Goal: Task Accomplishment & Management: Use online tool/utility

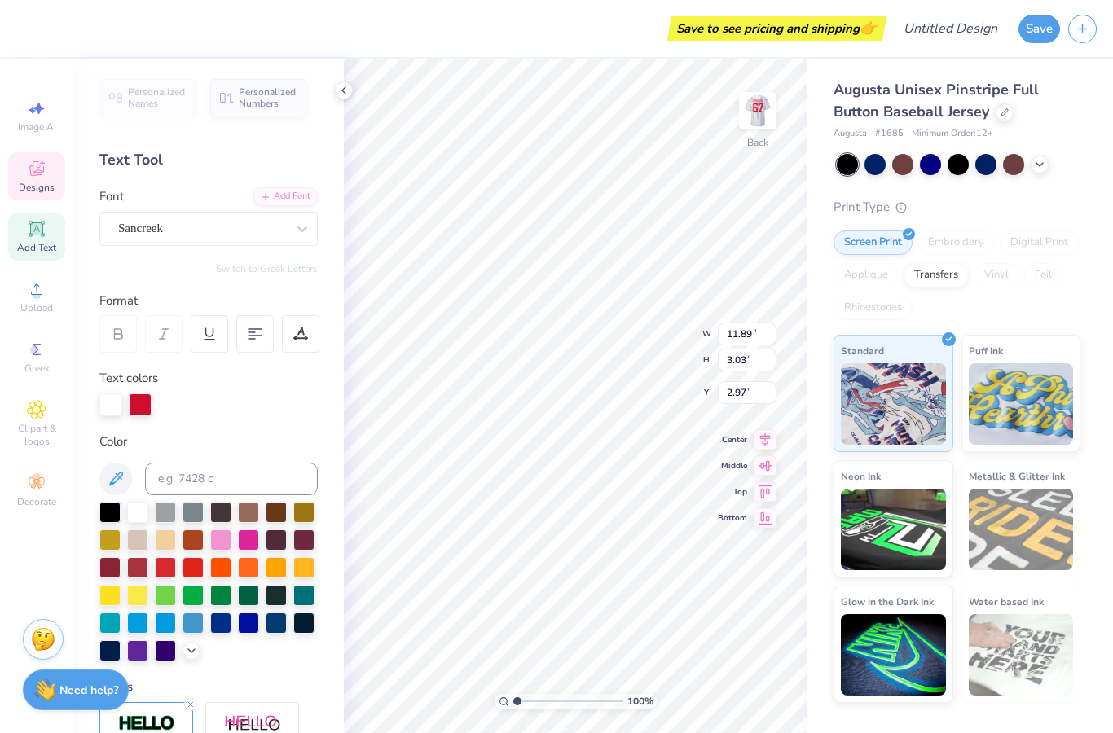
scroll to position [0, 1]
type textarea "L"
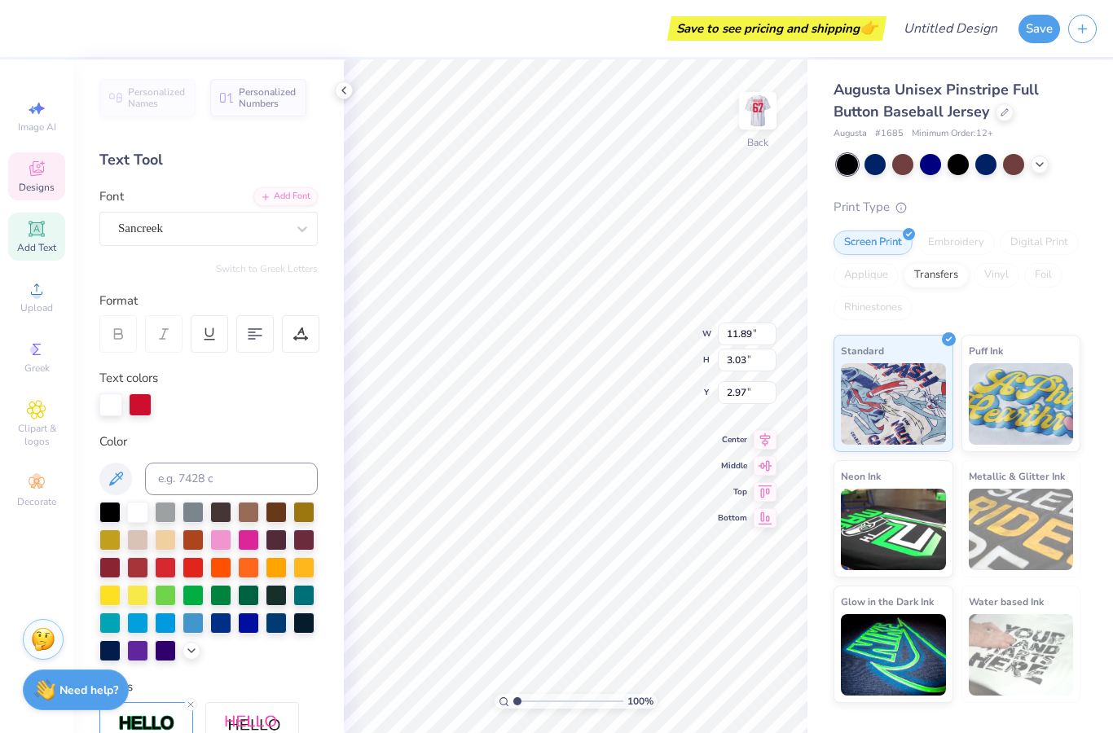
type textarea "Stealing Hearts"
type textarea "L"
type textarea "LSG 1986"
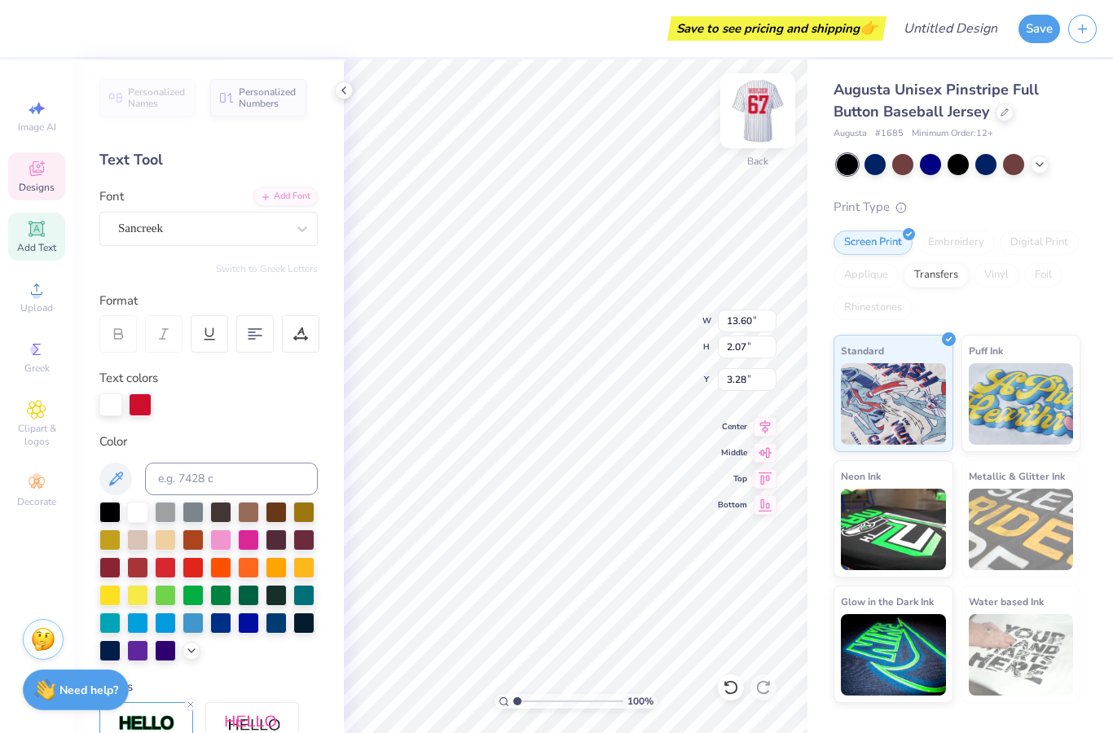
scroll to position [1, 3]
type input "9.47"
type input "2.18"
type input "3.02"
type input "3.76"
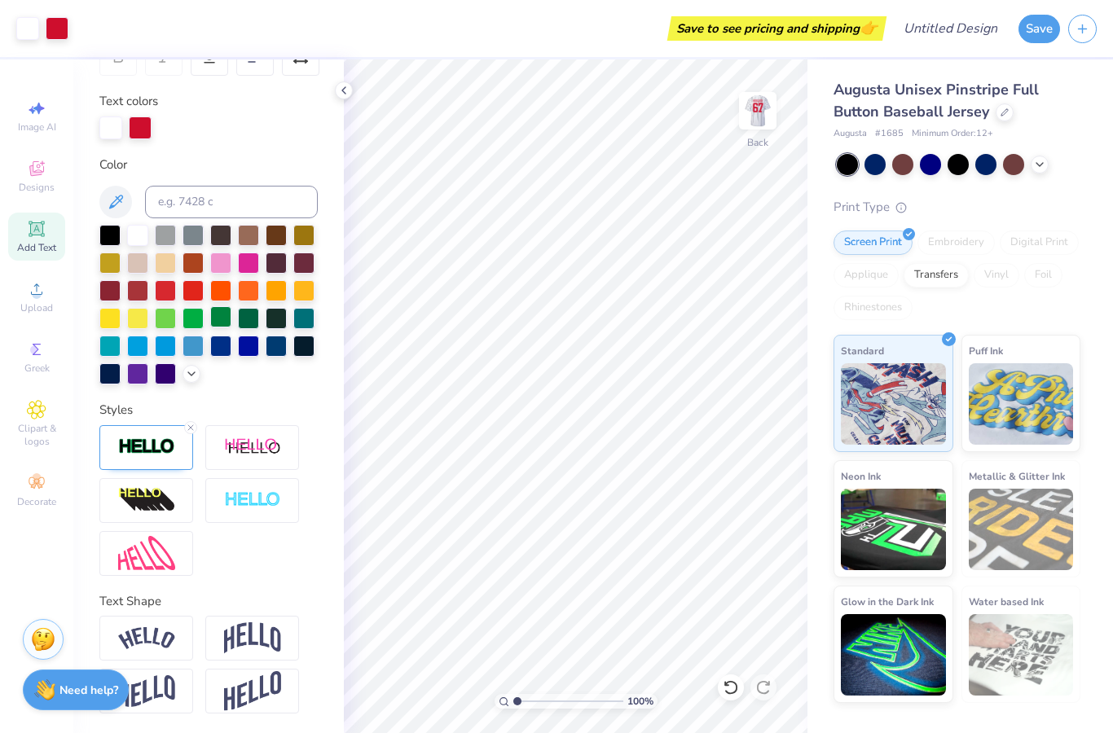
scroll to position [278, 0]
click at [153, 505] on img at bounding box center [146, 500] width 57 height 26
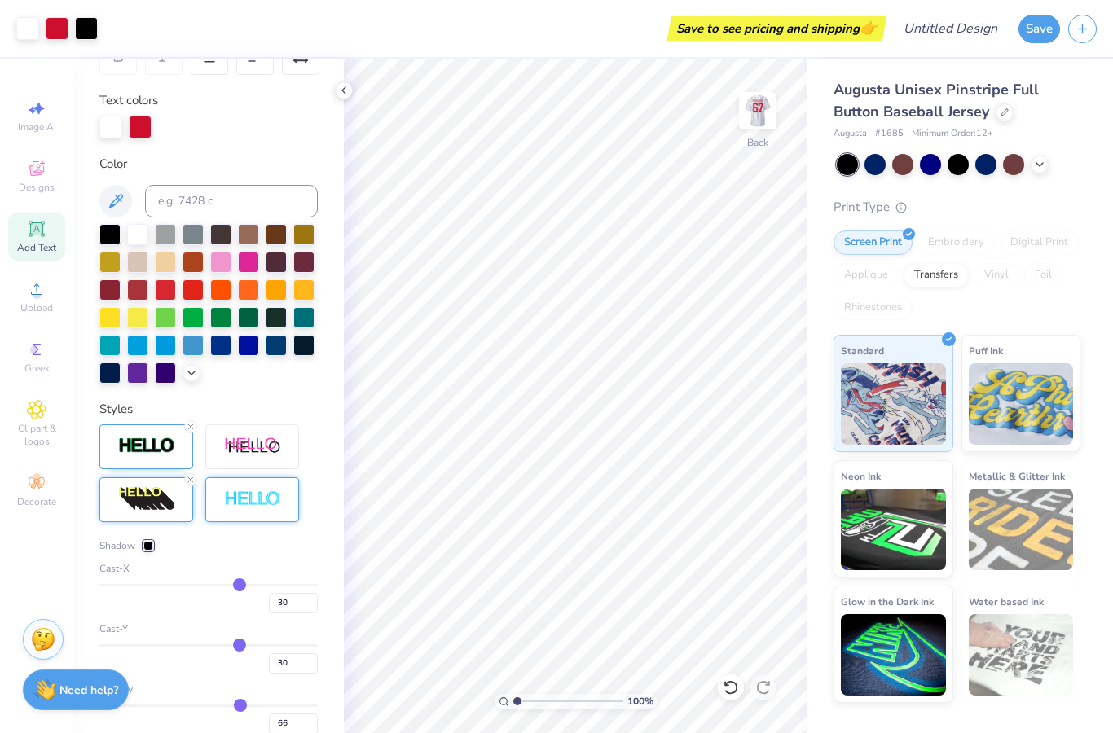
click at [227, 507] on img at bounding box center [252, 500] width 57 height 19
click at [142, 454] on img at bounding box center [146, 446] width 57 height 19
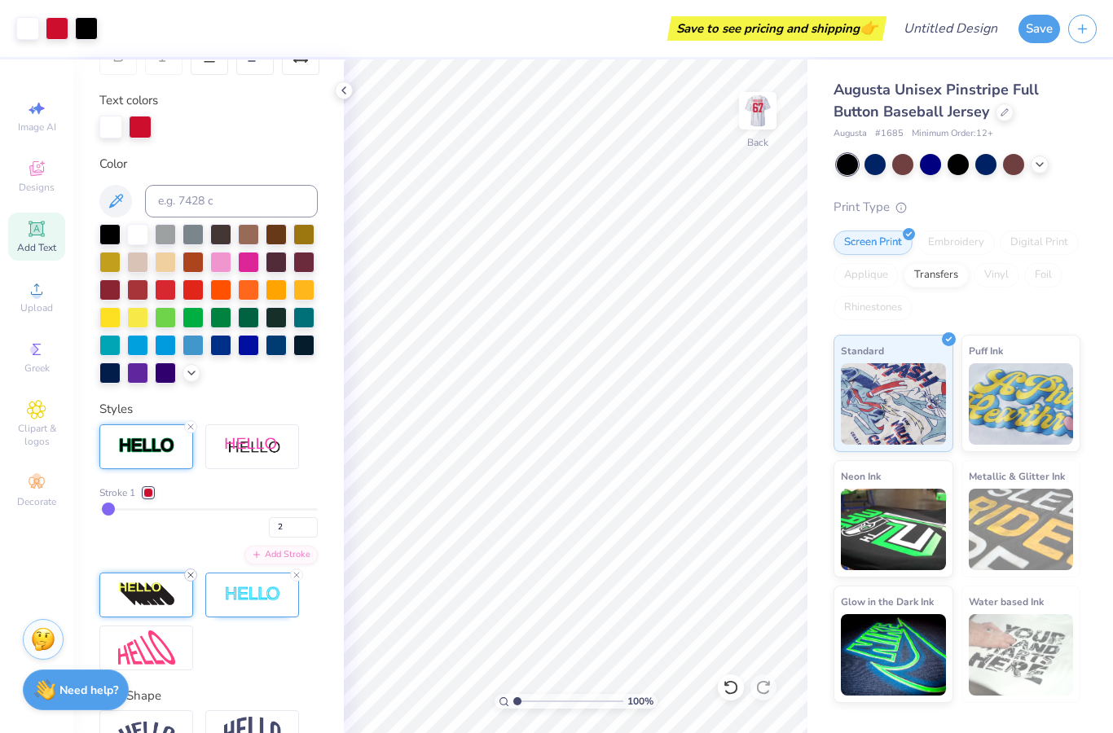
click at [191, 581] on div at bounding box center [190, 575] width 13 height 13
click at [294, 578] on icon at bounding box center [297, 575] width 10 height 10
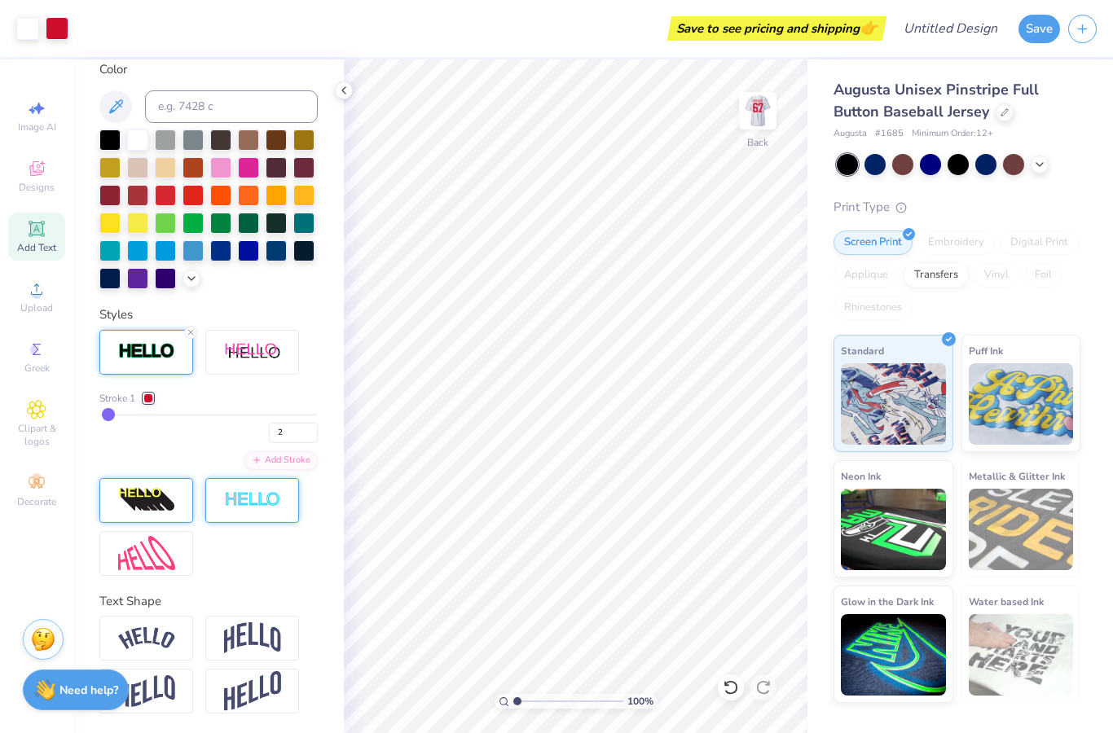
scroll to position [373, 0]
click at [252, 618] on div at bounding box center [252, 638] width 94 height 45
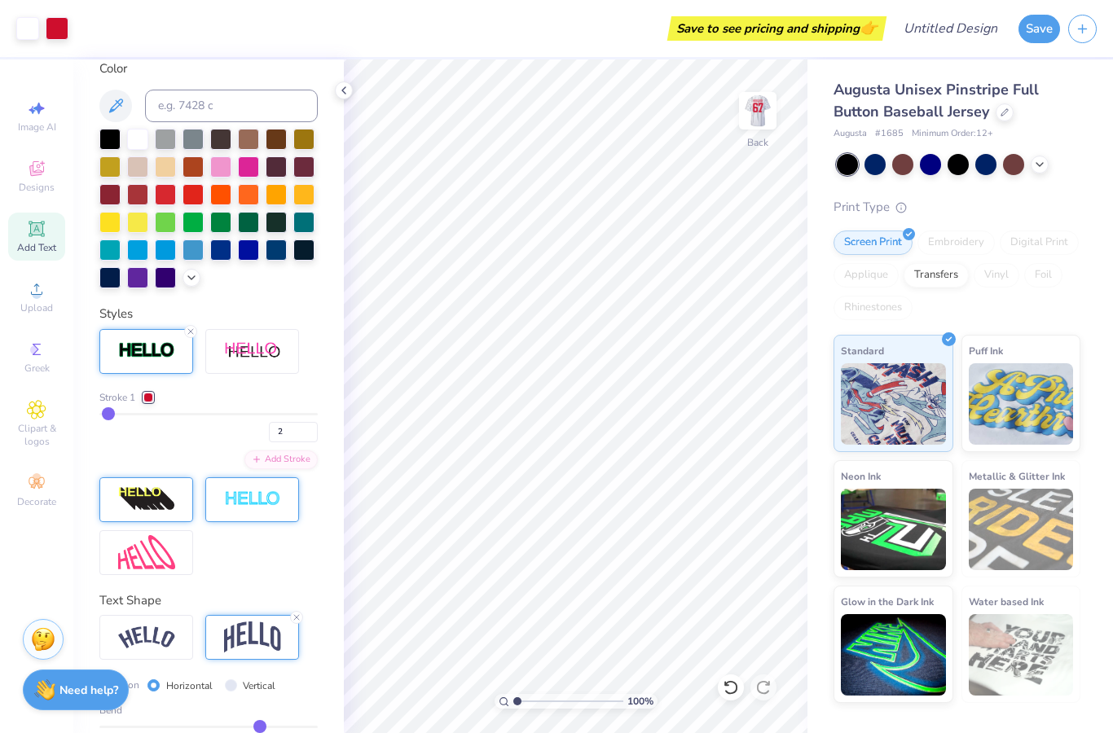
click at [257, 637] on img at bounding box center [252, 637] width 57 height 31
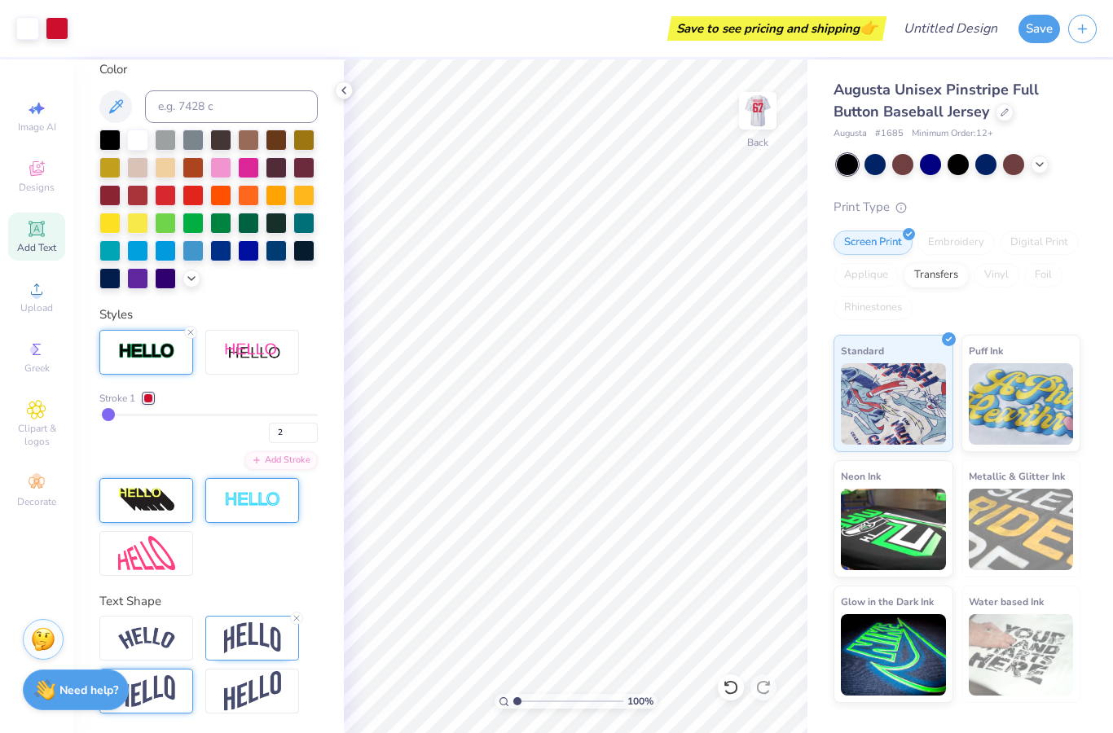
click at [173, 677] on img at bounding box center [146, 692] width 57 height 32
click at [145, 658] on div at bounding box center [146, 637] width 94 height 45
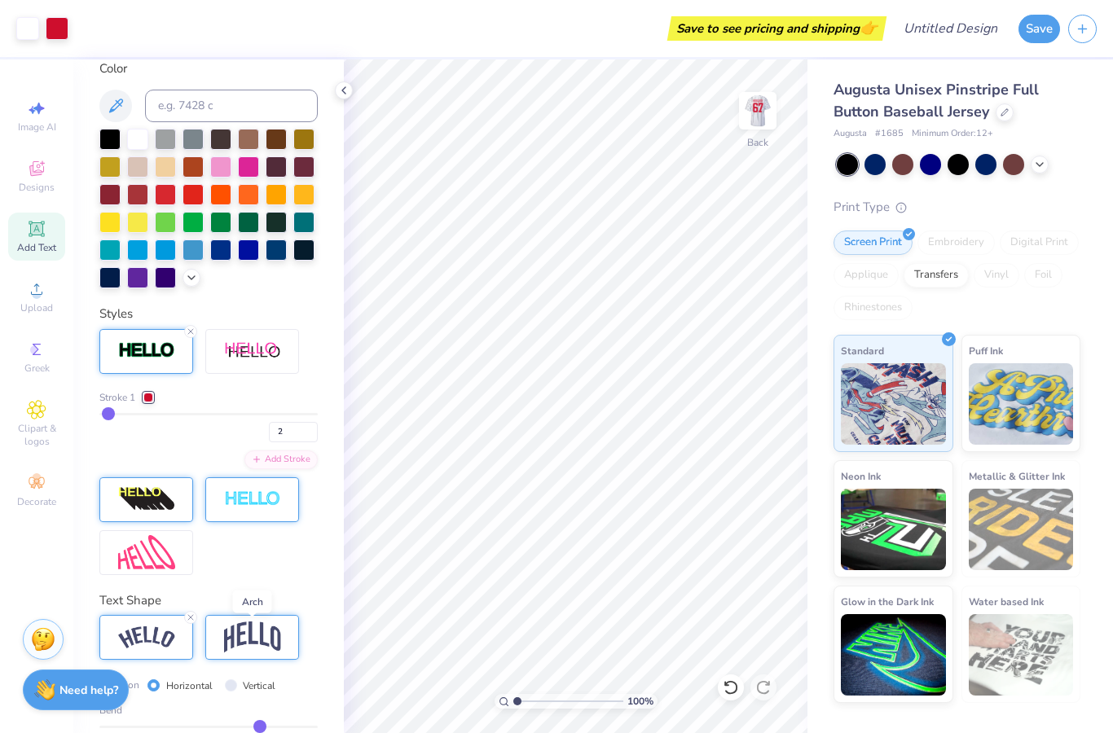
click at [248, 634] on img at bounding box center [252, 637] width 57 height 31
drag, startPoint x: 116, startPoint y: 417, endPoint x: 150, endPoint y: 416, distance: 34.3
click at [150, 416] on div "2" at bounding box center [208, 427] width 218 height 29
type input "3"
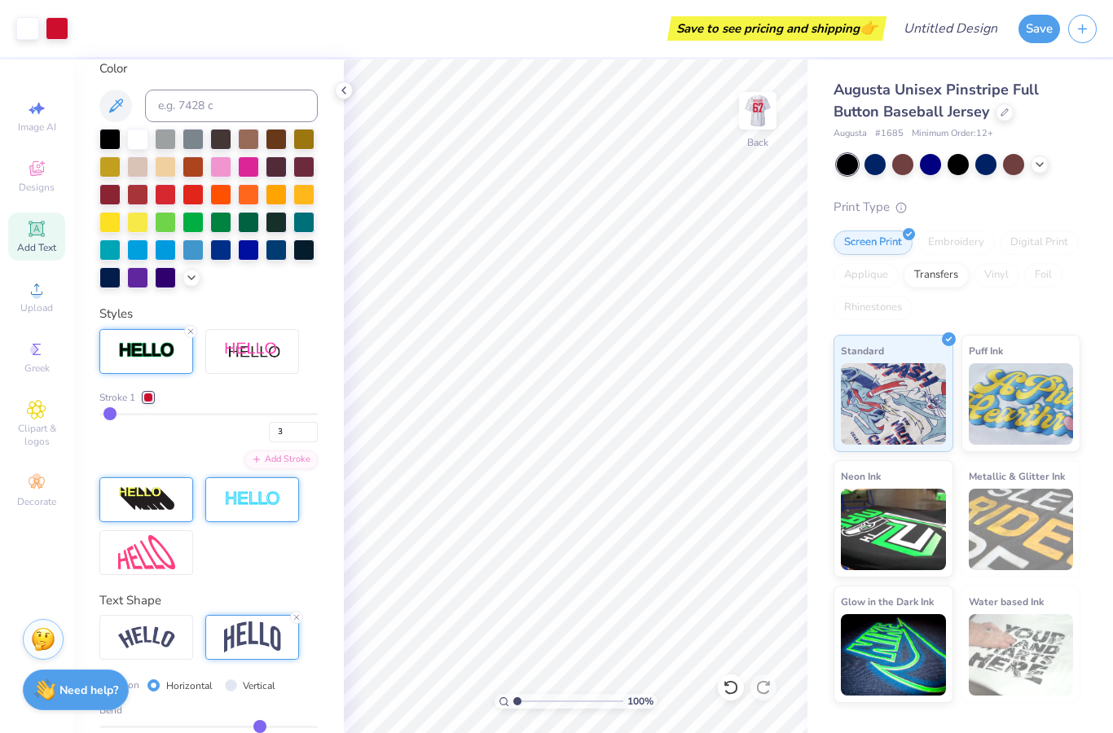
type input "4"
type input "5"
type input "6"
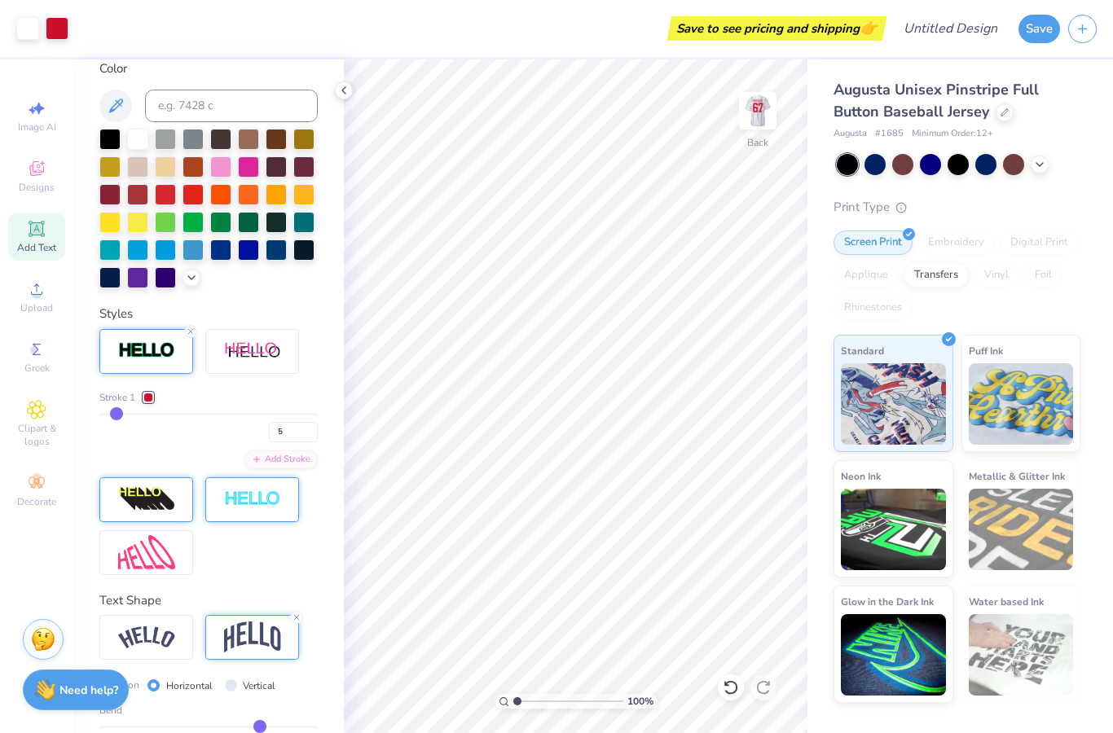
type input "6"
type input "7"
type input "8"
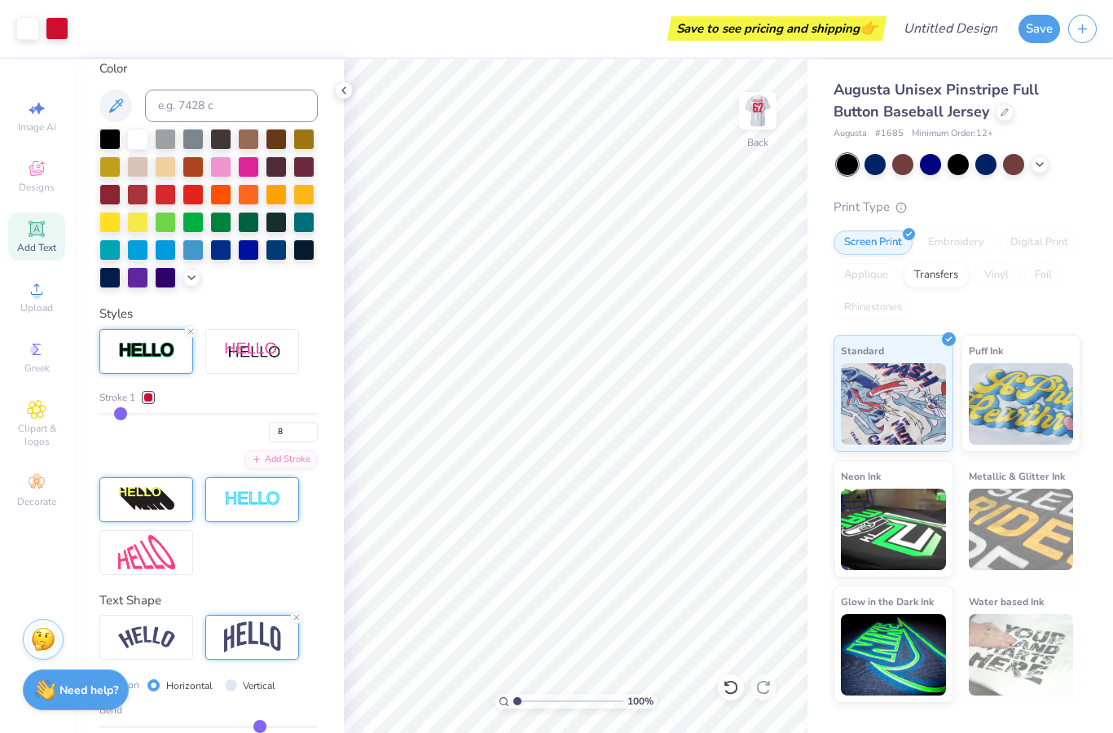
type input "10"
type input "11"
type input "12"
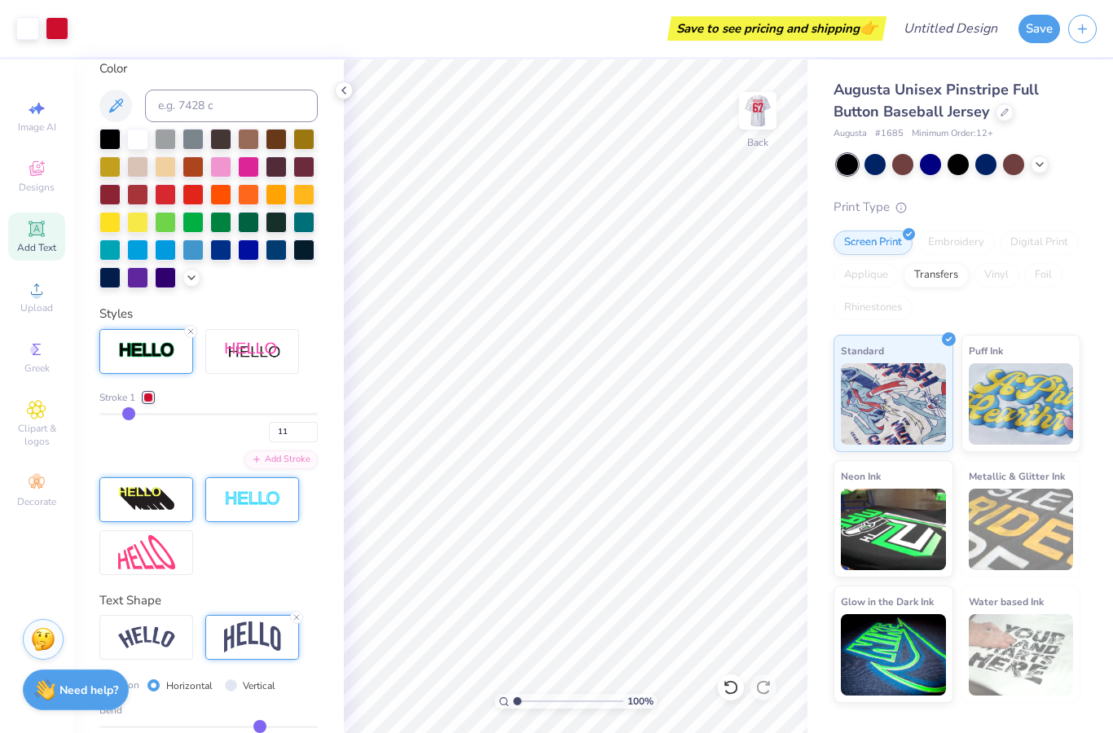
type input "12"
type input "13"
type input "14"
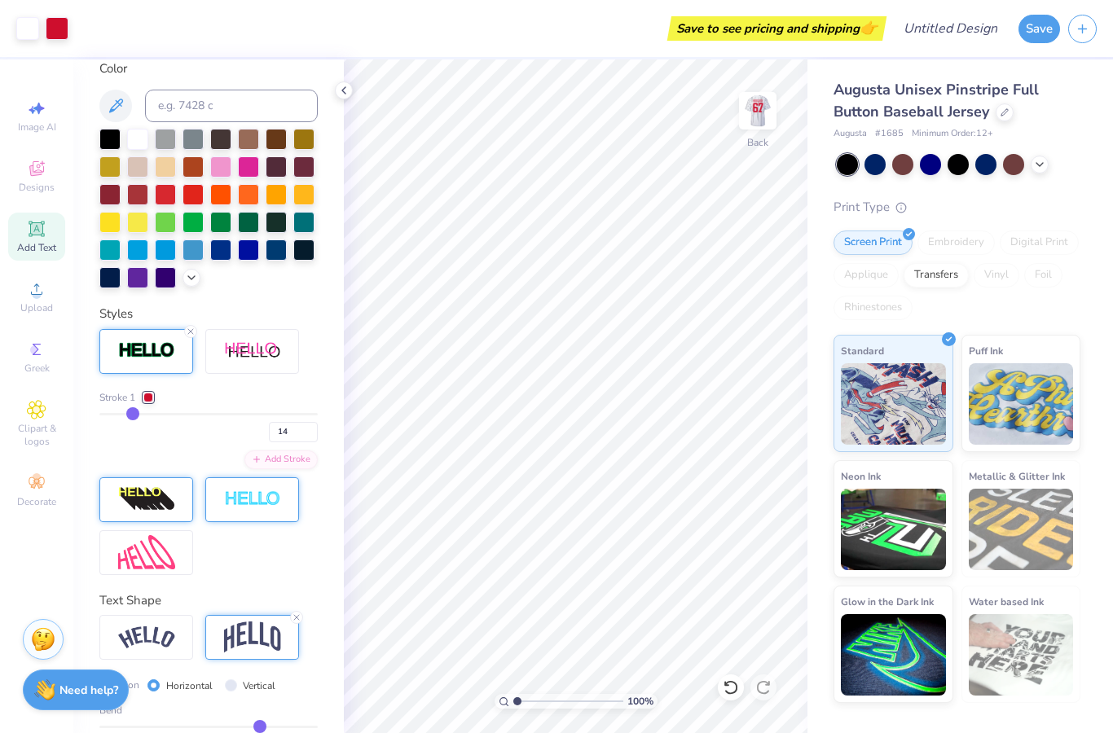
type input "15"
type input "16"
type input "17"
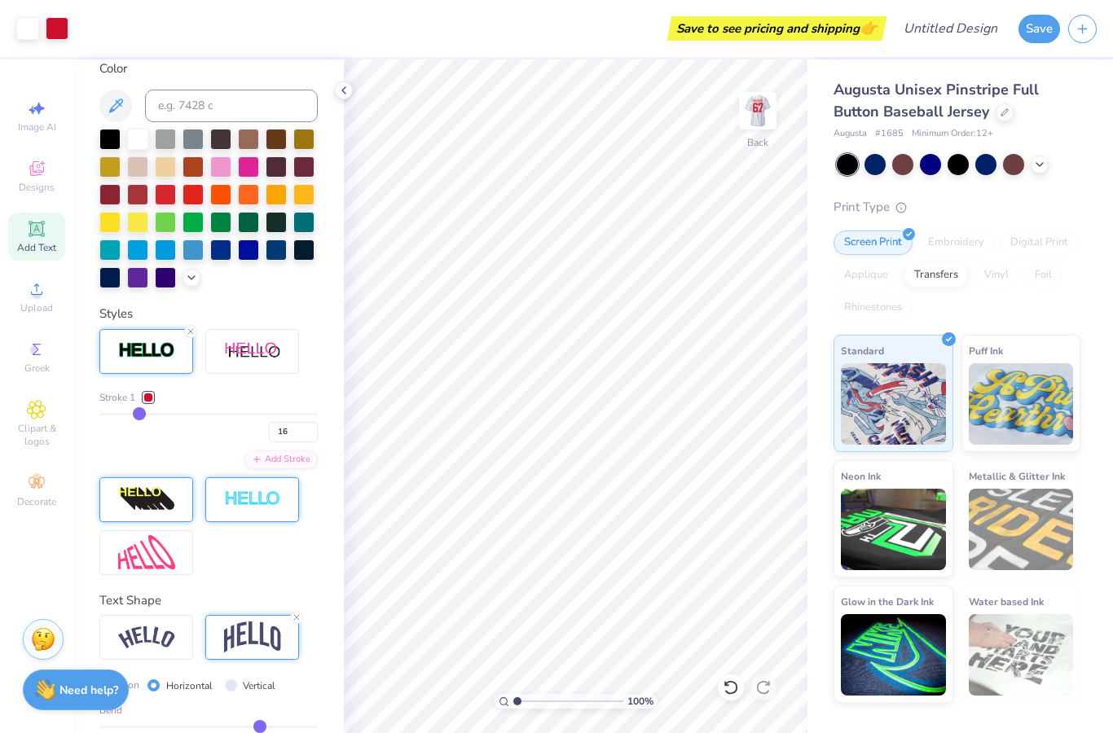
type input "17"
type input "18"
type input "19"
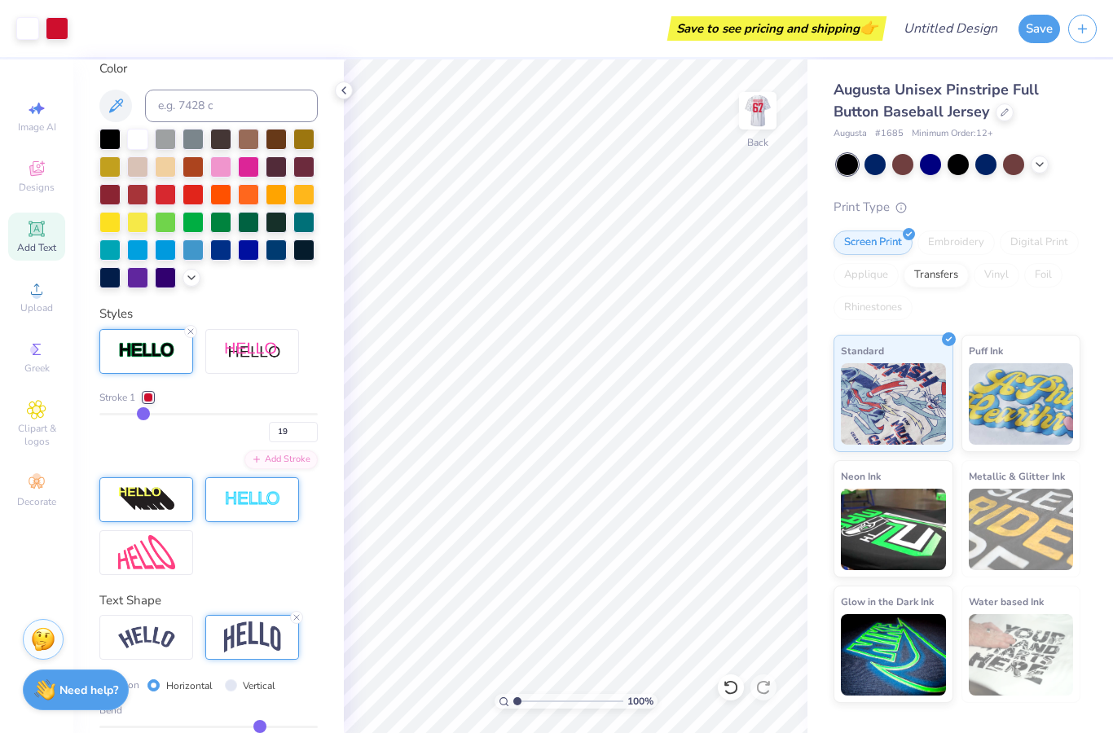
type input "20"
type input "21"
type input "22"
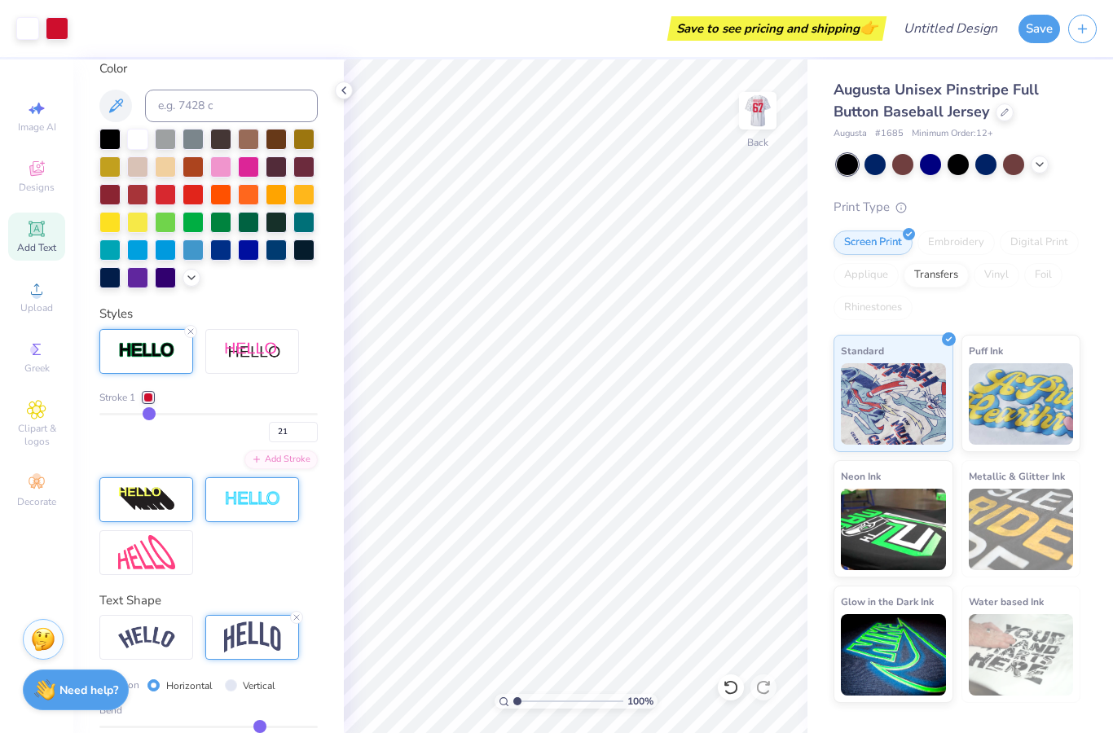
type input "22"
type input "23"
drag, startPoint x: 108, startPoint y: 416, endPoint x: 151, endPoint y: 416, distance: 43.2
type input "23"
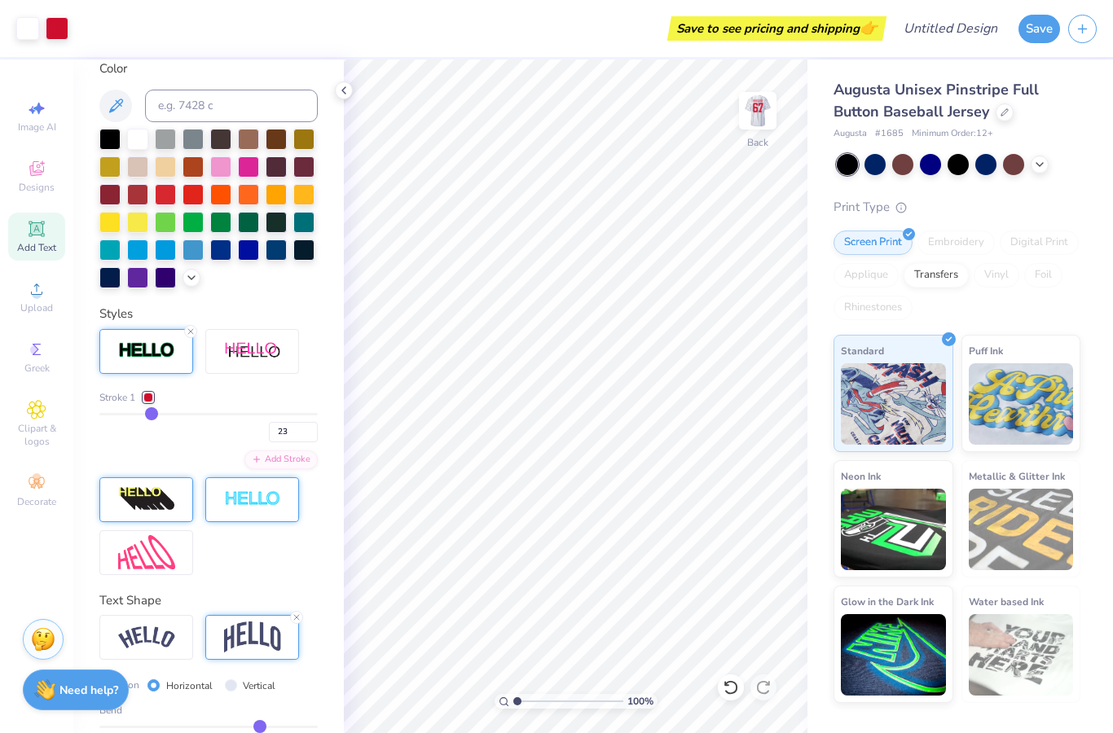
click at [151, 416] on input "range" at bounding box center [208, 414] width 218 height 2
type input "32"
type input "36"
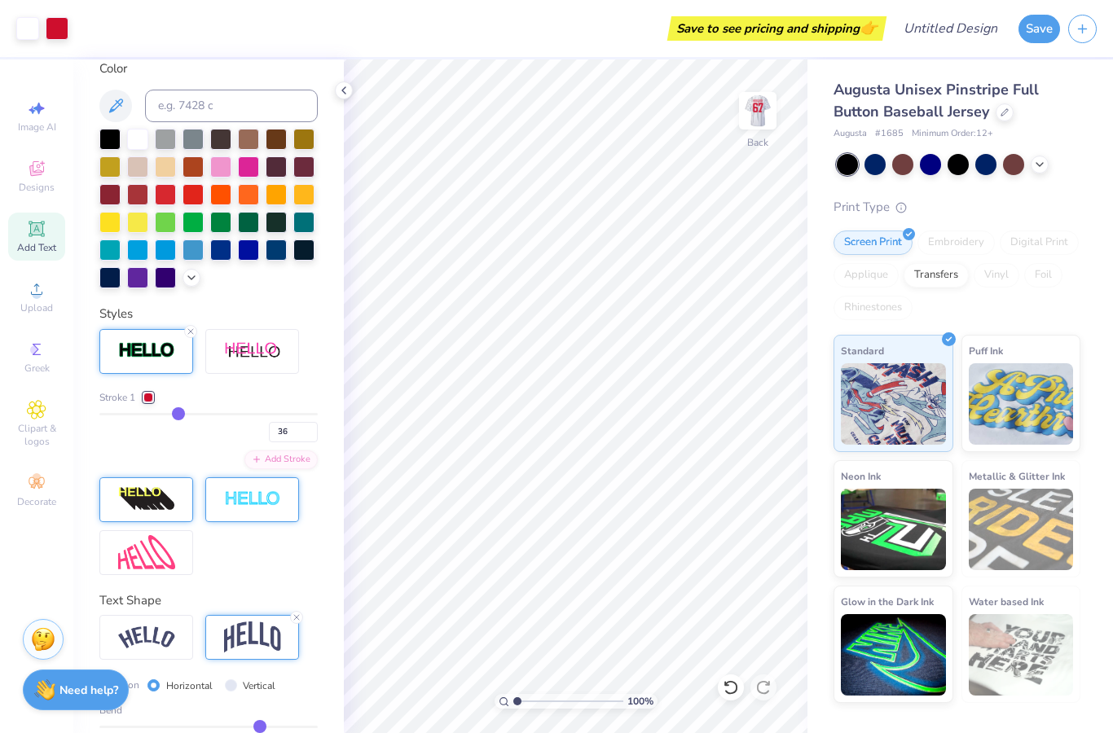
type input "37"
type input "40"
type input "43"
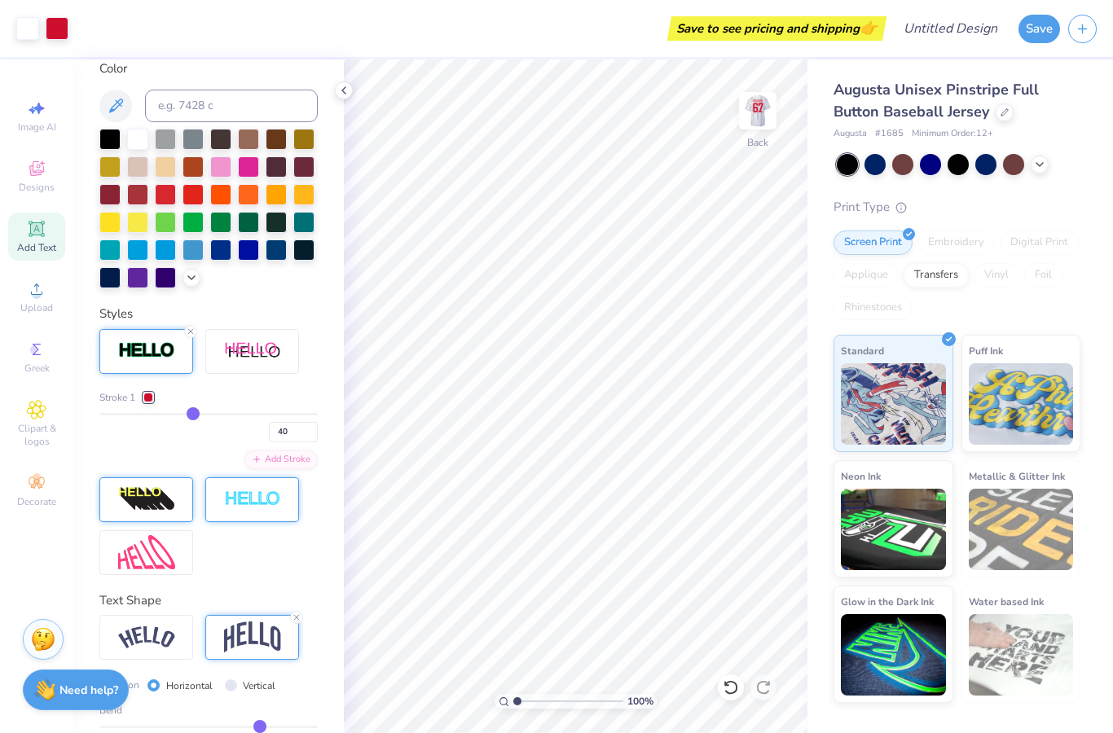
type input "43"
type input "46"
type input "48"
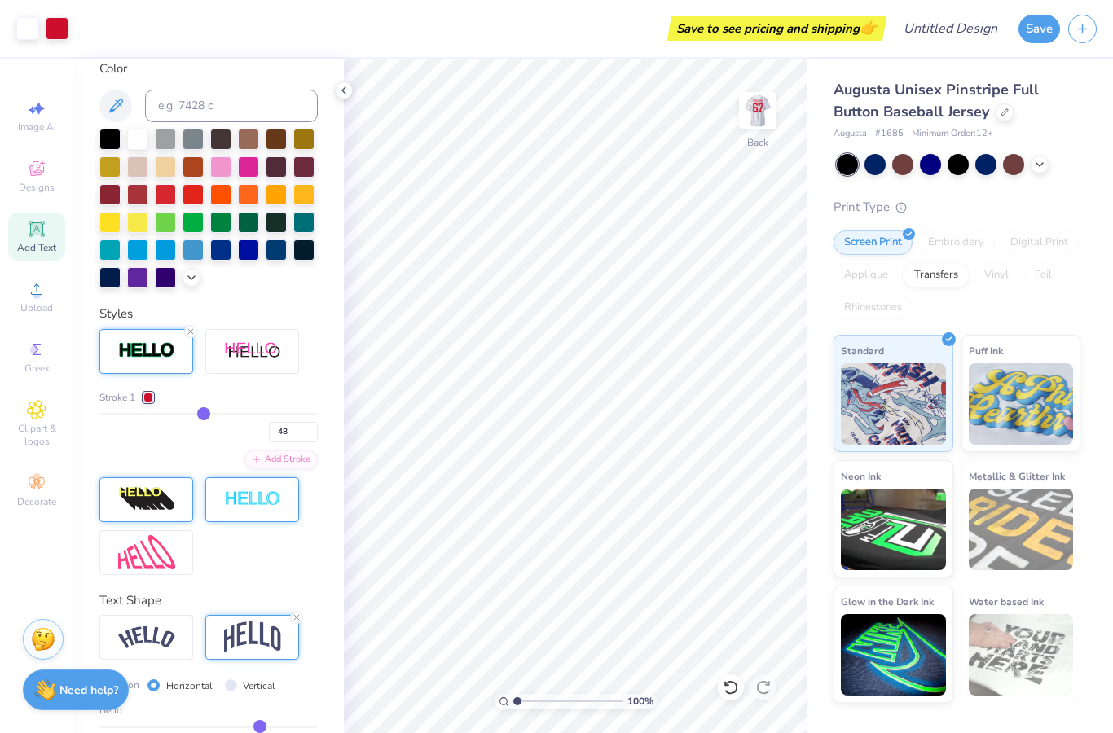
type input "52"
type input "55"
type input "57"
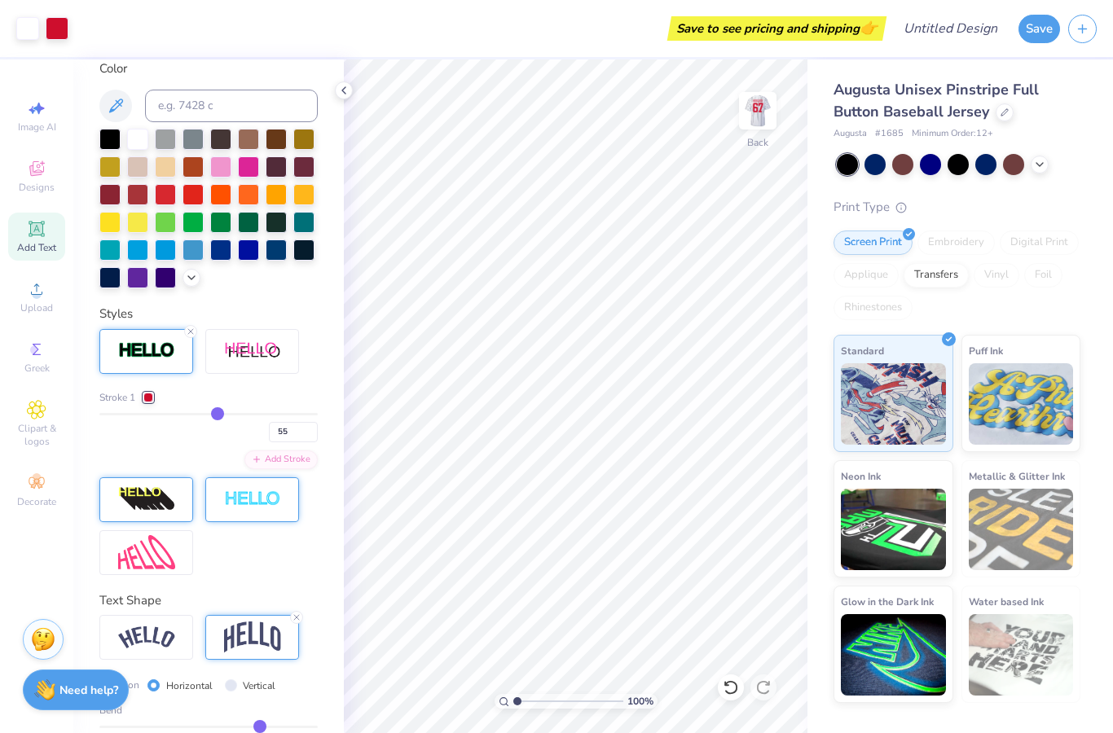
type input "57"
type input "58"
type input "60"
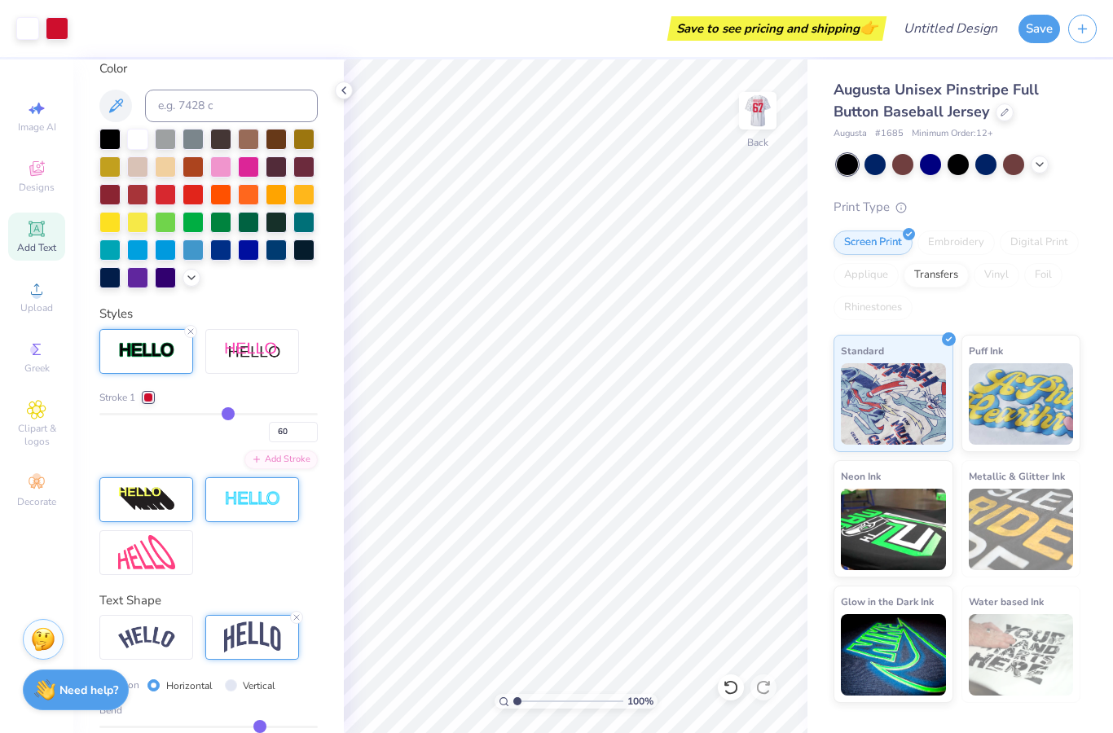
type input "61"
type input "62"
drag, startPoint x: 151, startPoint y: 416, endPoint x: 231, endPoint y: 415, distance: 80.7
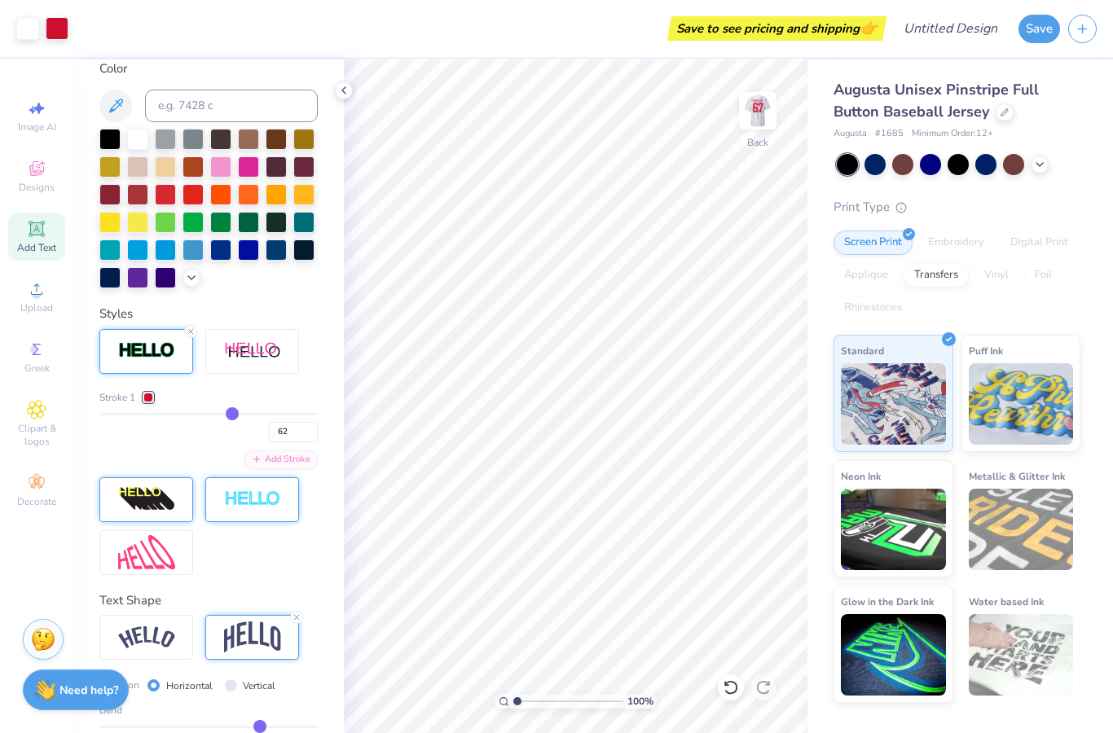
type input "62"
click at [231, 415] on input "range" at bounding box center [208, 414] width 218 height 2
type input "61"
type input "60"
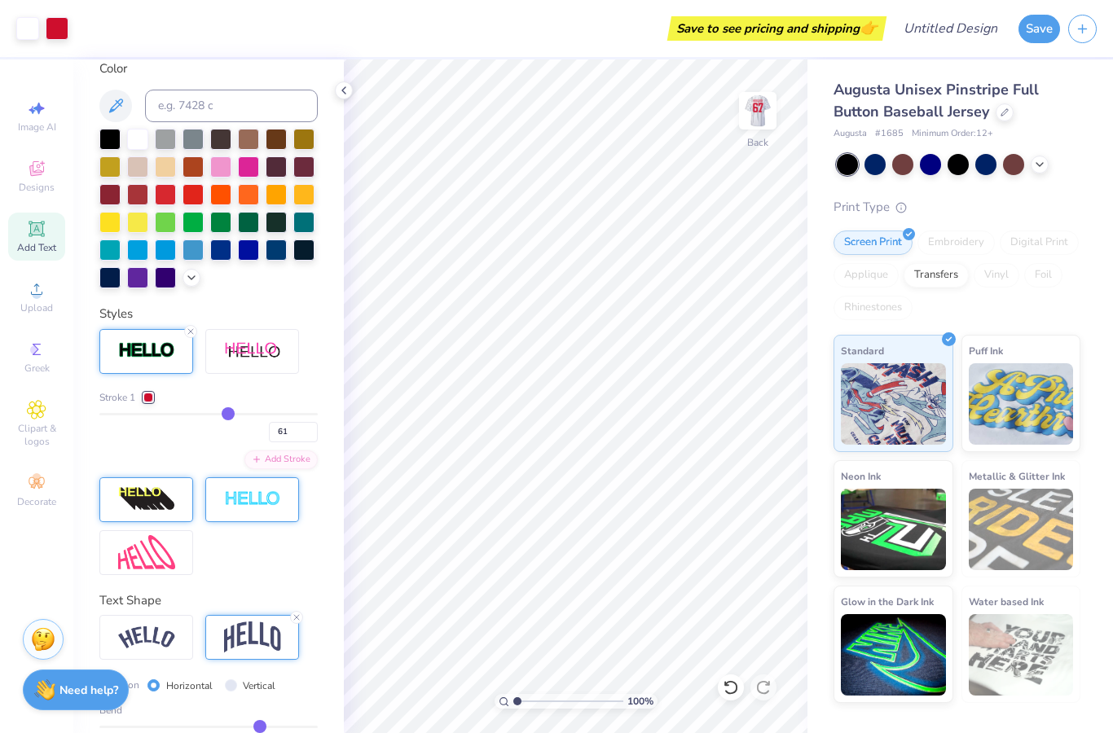
type input "60"
type input "58"
type input "56"
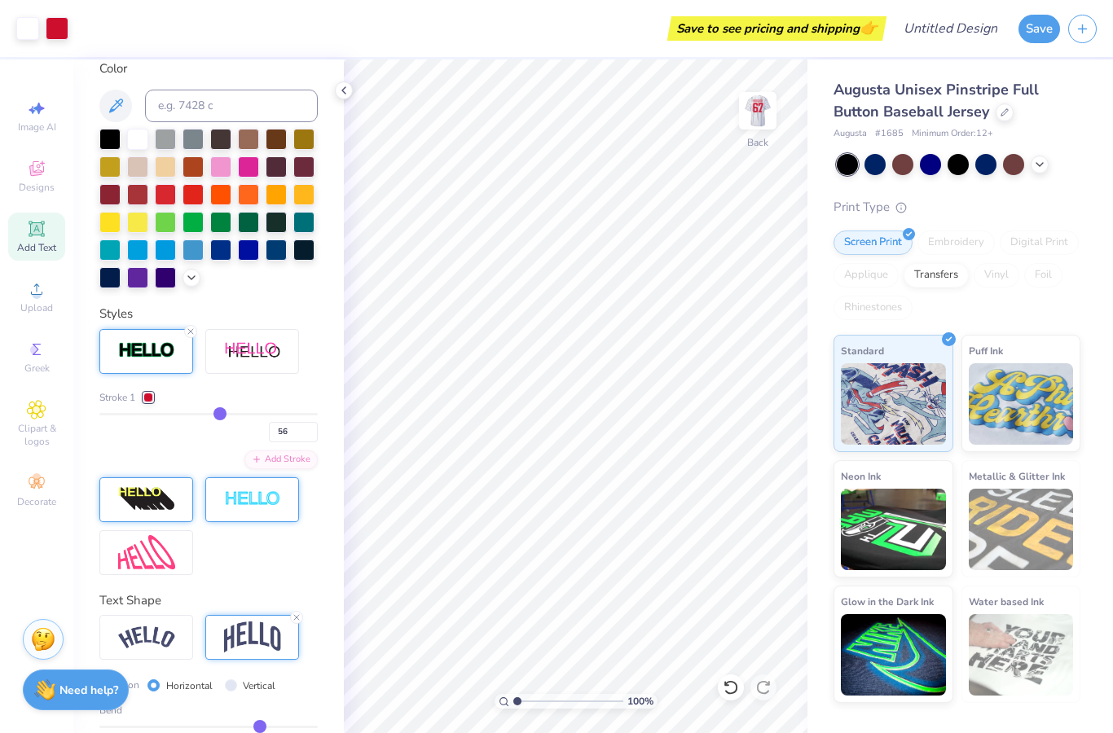
type input "53"
type input "46"
type input "43"
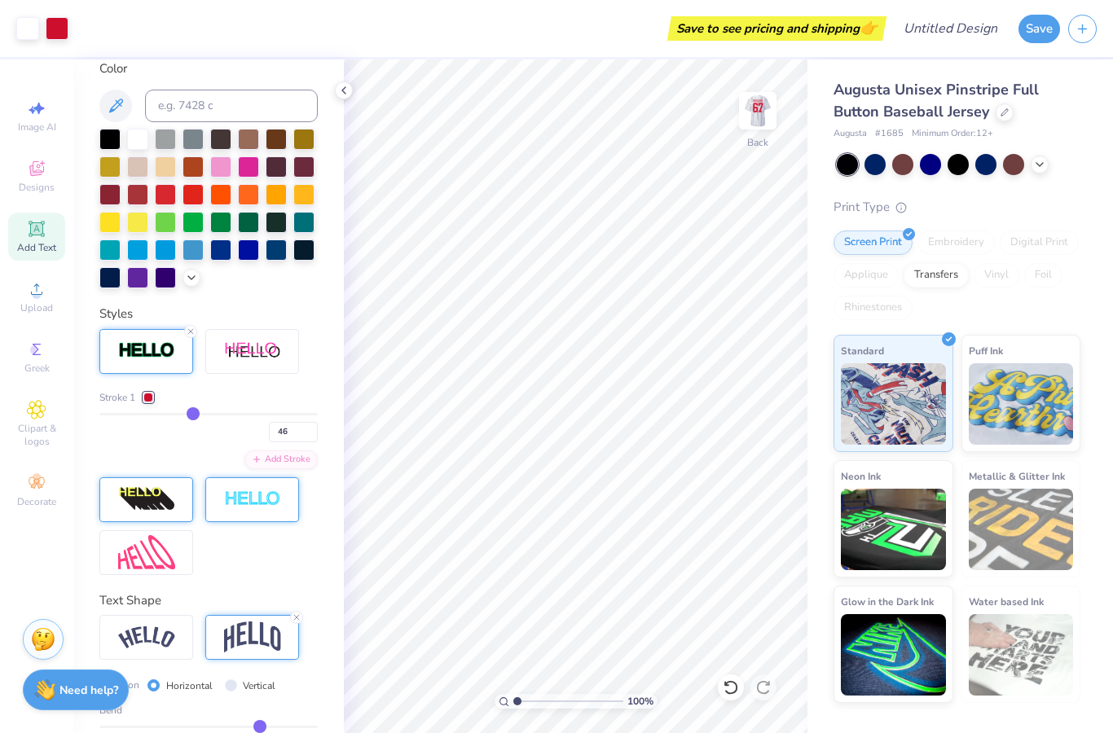
type input "43"
type input "41"
type input "39"
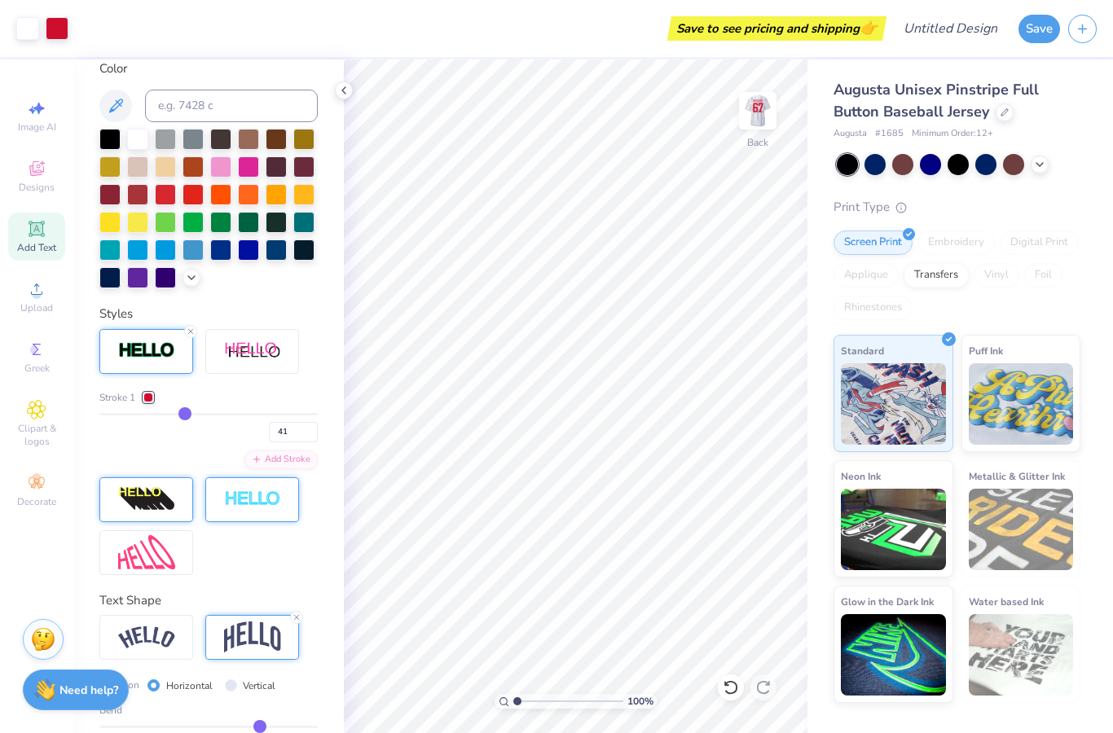
type input "36"
type input "34"
type input "32"
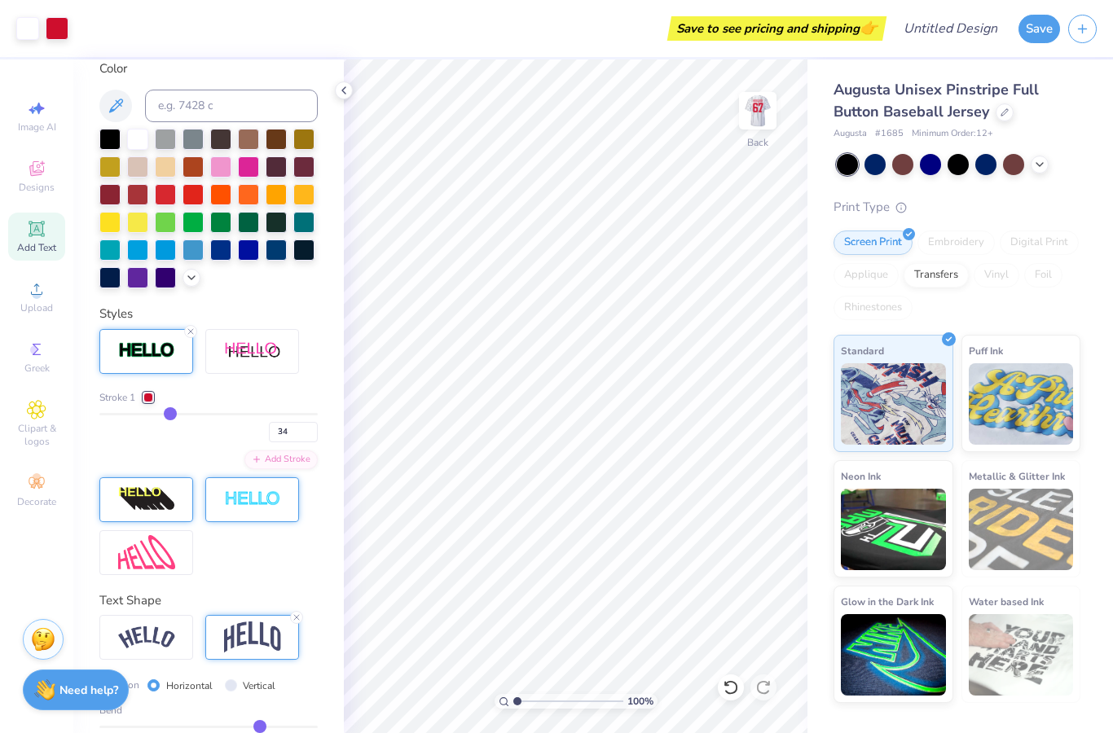
type input "32"
type input "31"
type input "28"
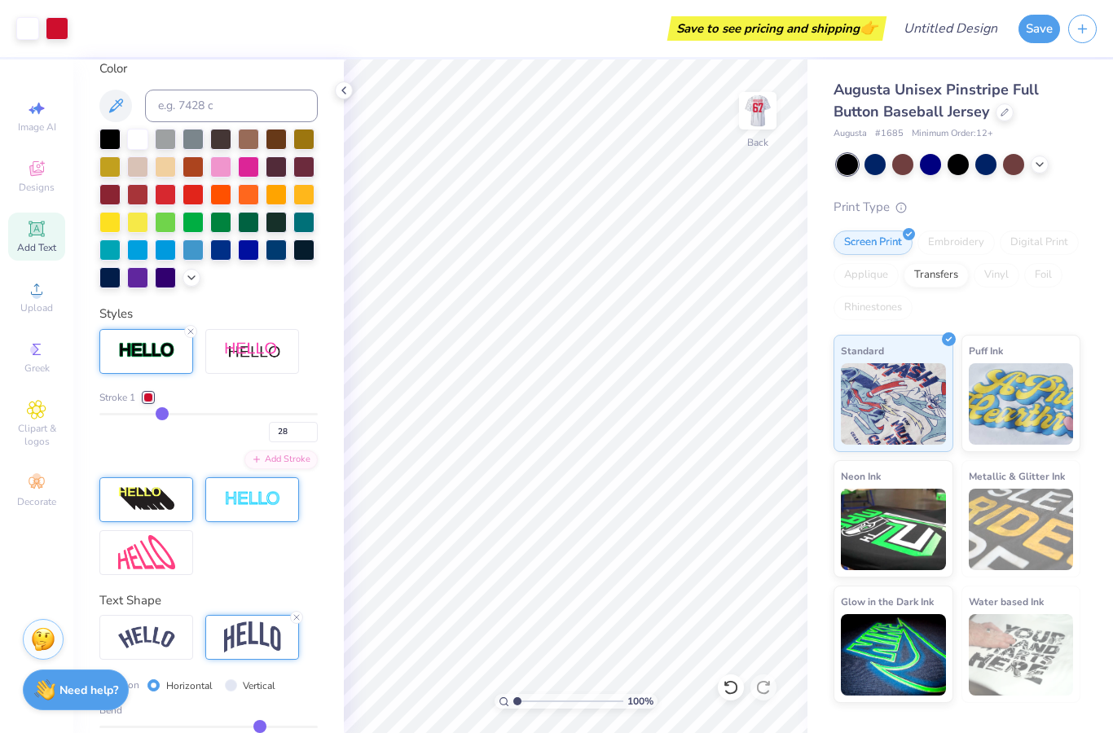
type input "27"
type input "25"
type input "23"
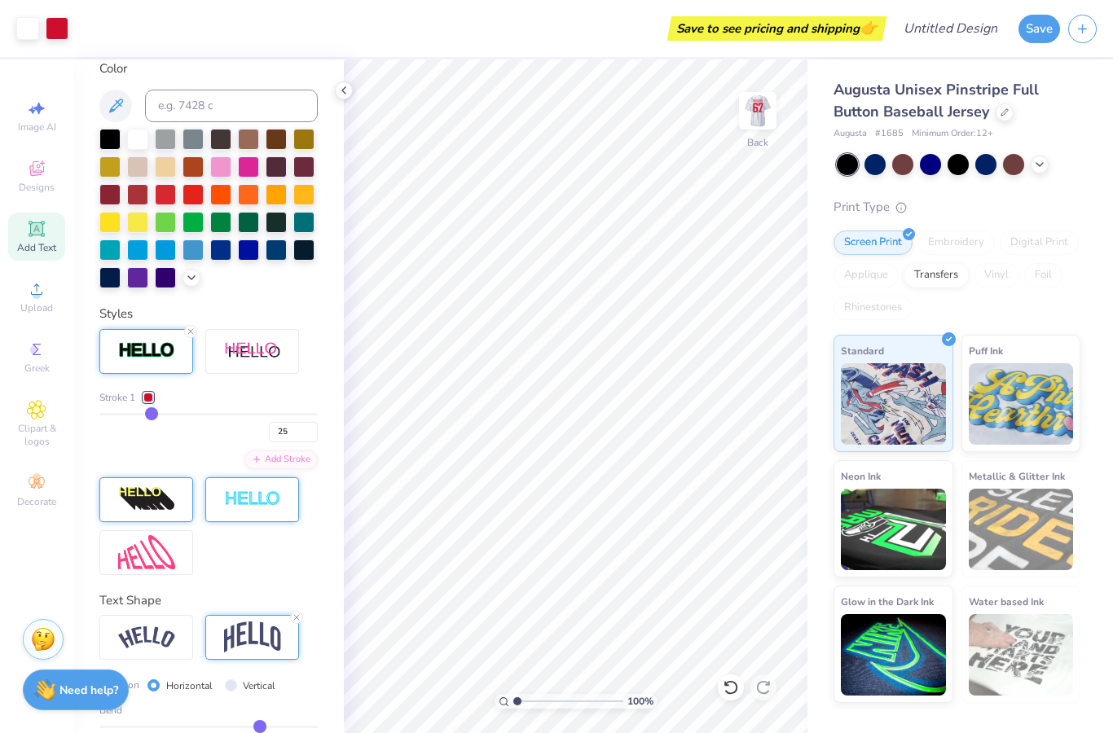
type input "23"
type input "21"
type input "19"
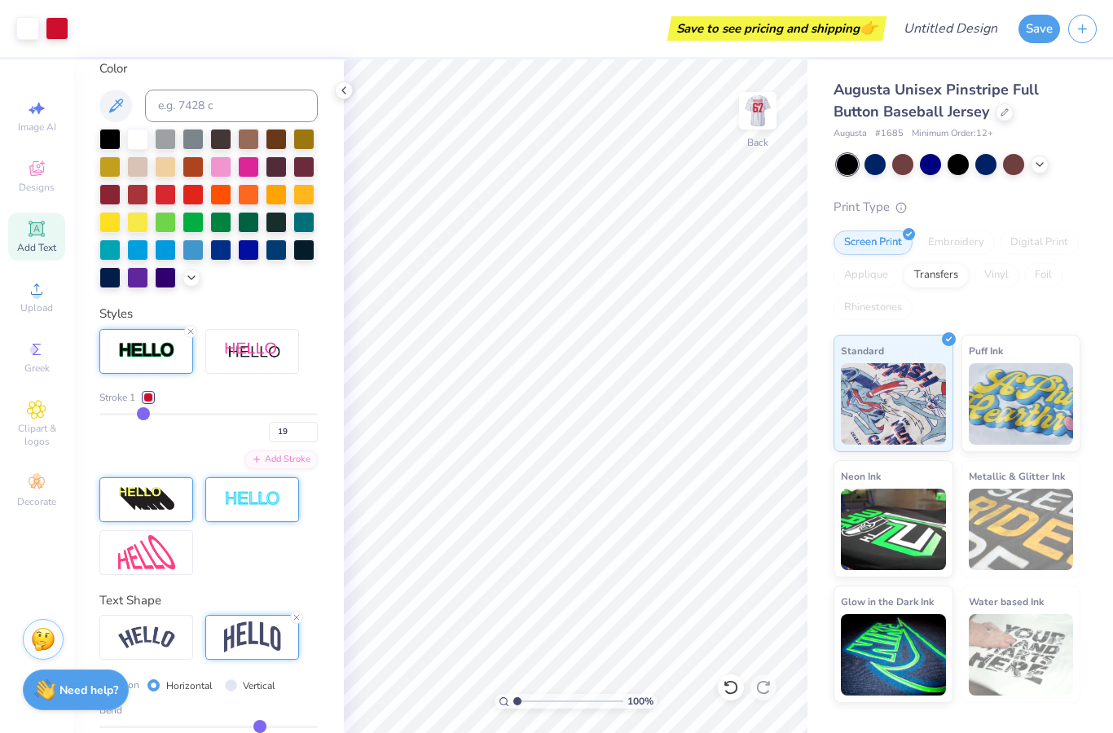
type input "17"
type input "15"
type input "13"
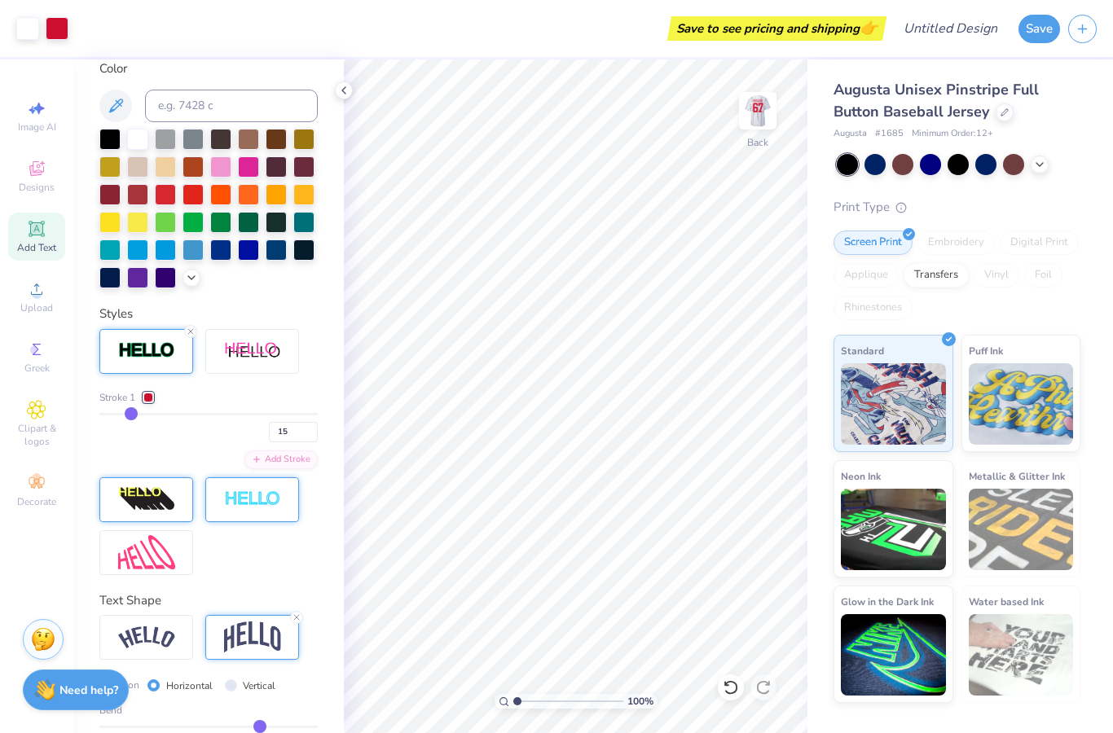
type input "13"
type input "11"
type input "9"
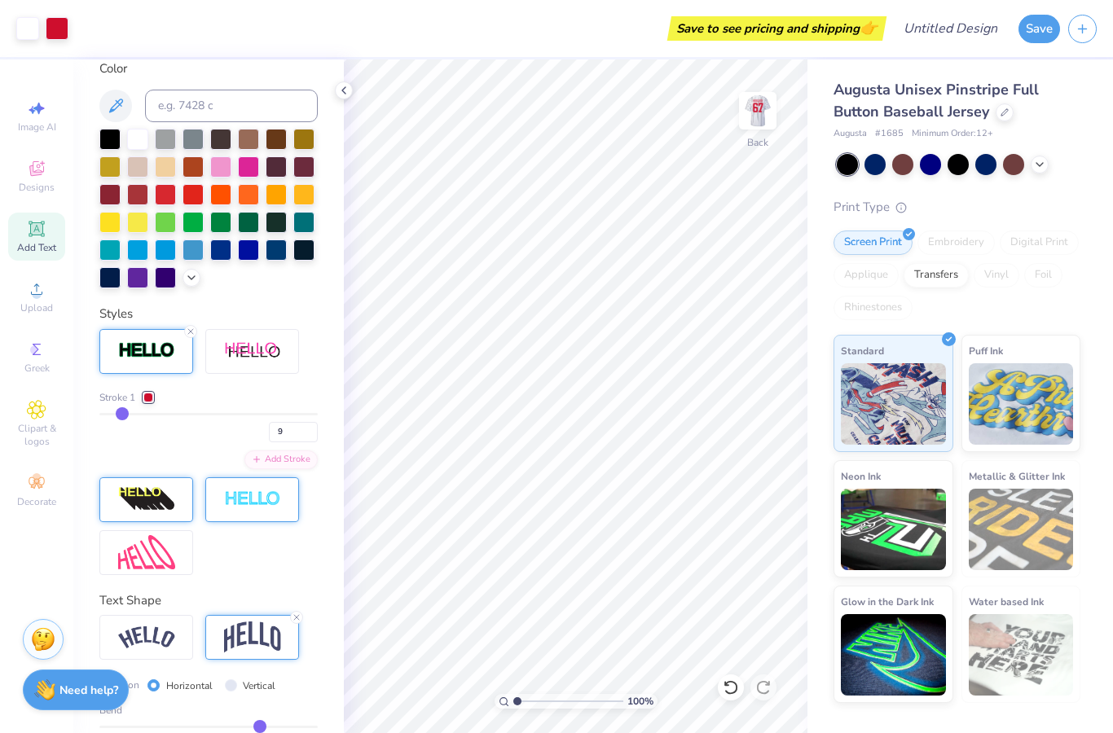
type input "7"
type input "6"
type input "3"
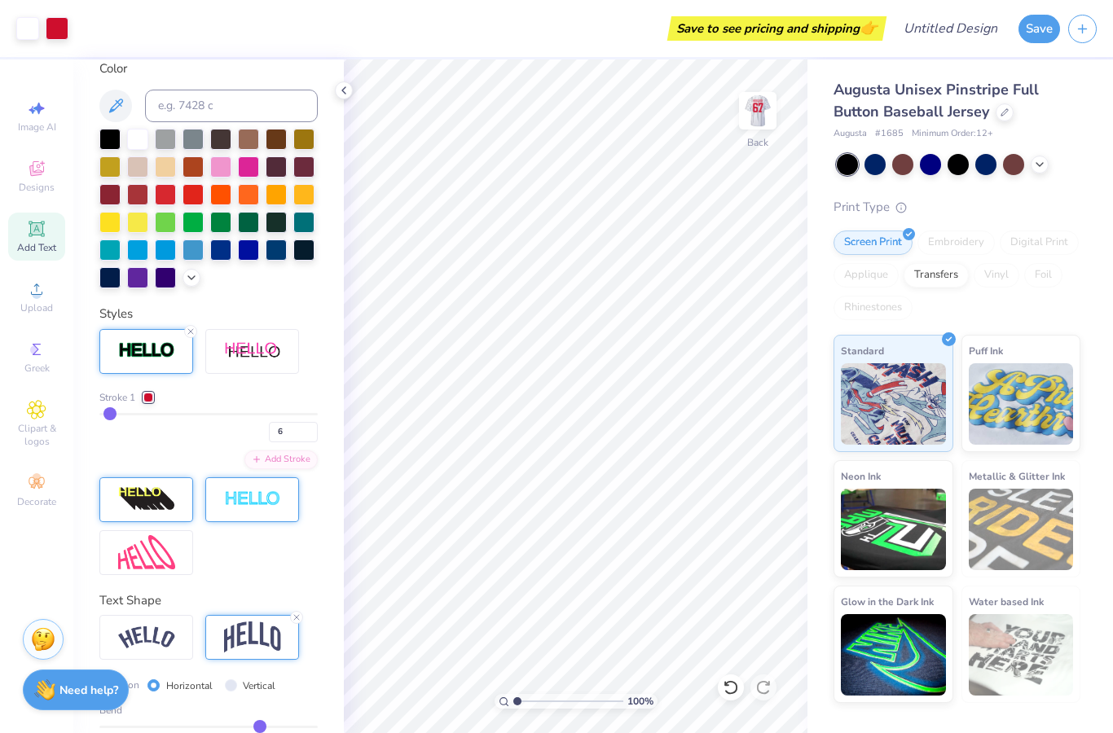
type input "3"
type input "2"
type input "1"
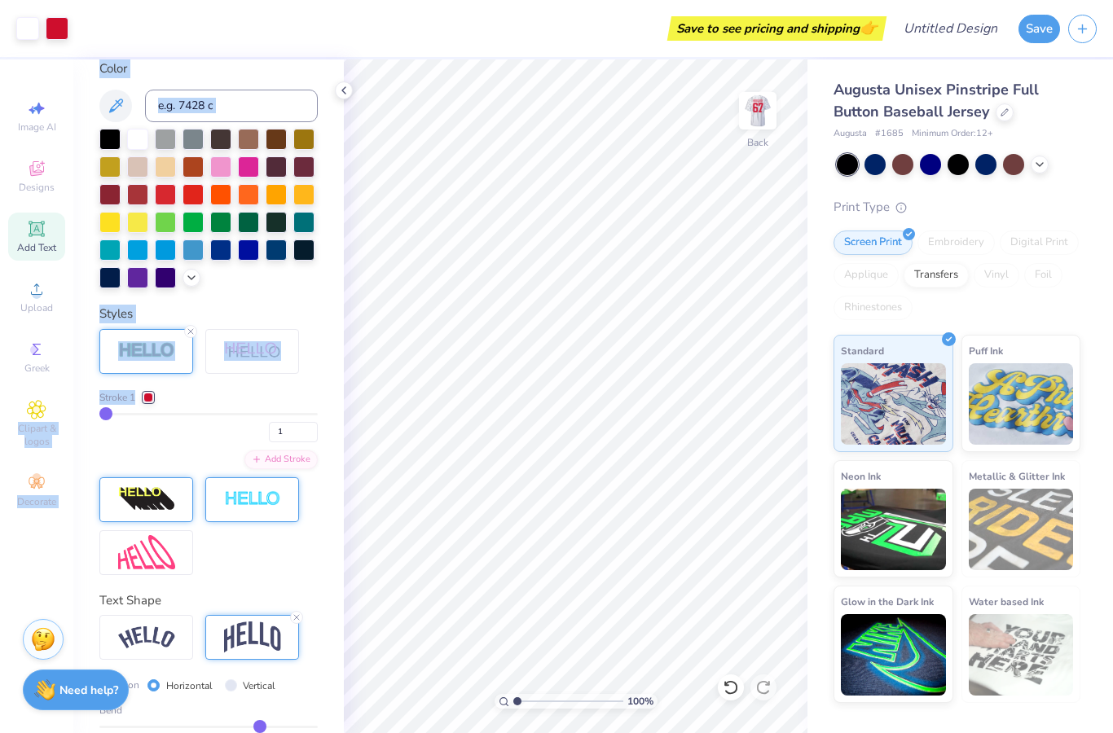
drag, startPoint x: 231, startPoint y: 415, endPoint x: 69, endPoint y: 413, distance: 162.2
type input "1"
click at [69, 413] on div "Art colors Save to see pricing and shipping 👉 Design Title Save Image AI Design…" at bounding box center [556, 366] width 1113 height 733
drag, startPoint x: 114, startPoint y: 412, endPoint x: 128, endPoint y: 415, distance: 14.1
click at [128, 415] on div "Stroke 1 1" at bounding box center [208, 416] width 218 height 52
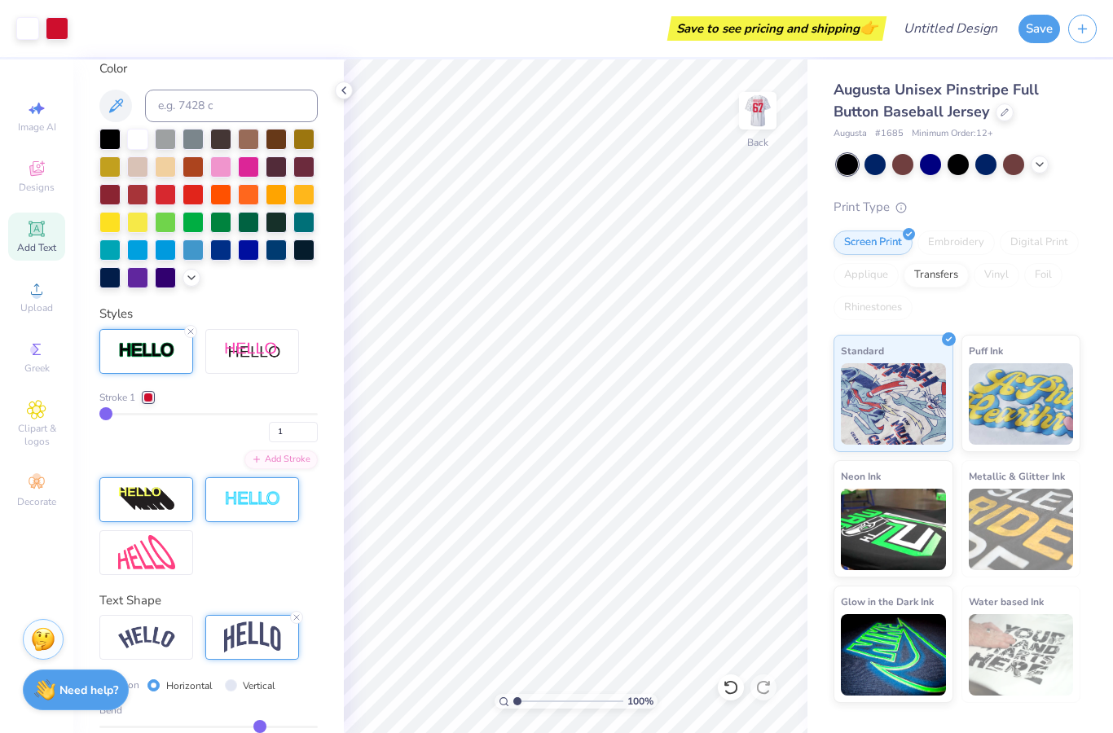
type input "2"
type input "3"
type input "4"
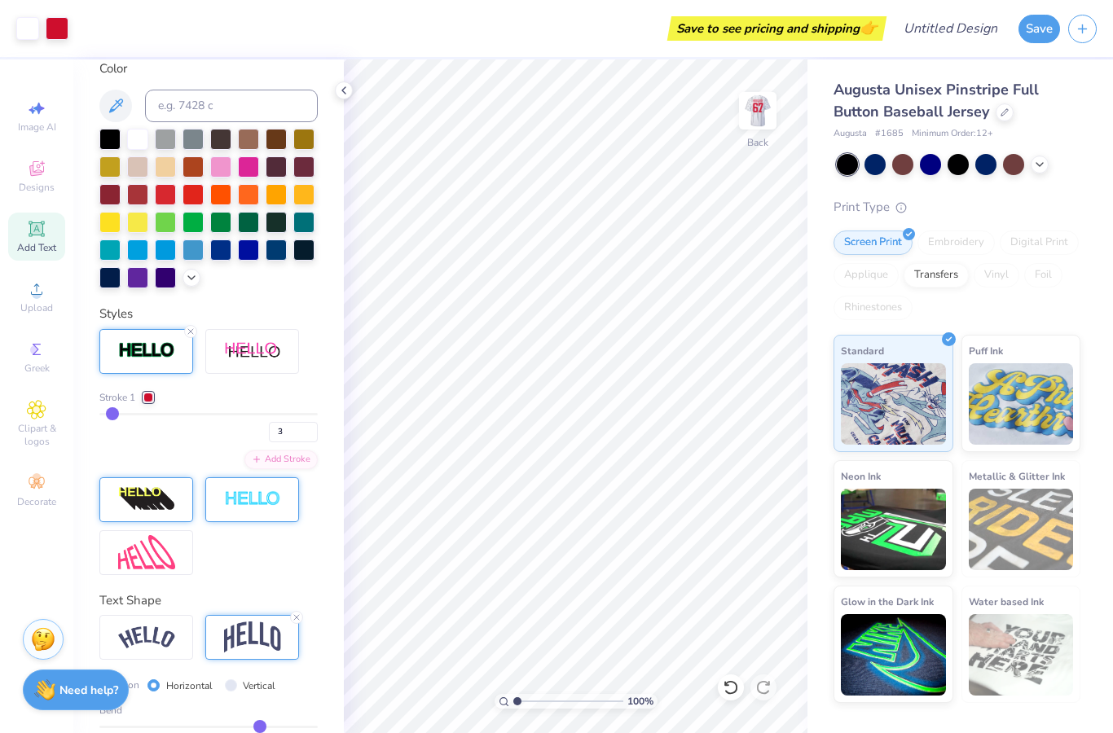
type input "4"
type input "5"
drag, startPoint x: 105, startPoint y: 415, endPoint x: 114, endPoint y: 416, distance: 9.1
click at [114, 416] on input "range" at bounding box center [208, 414] width 218 height 2
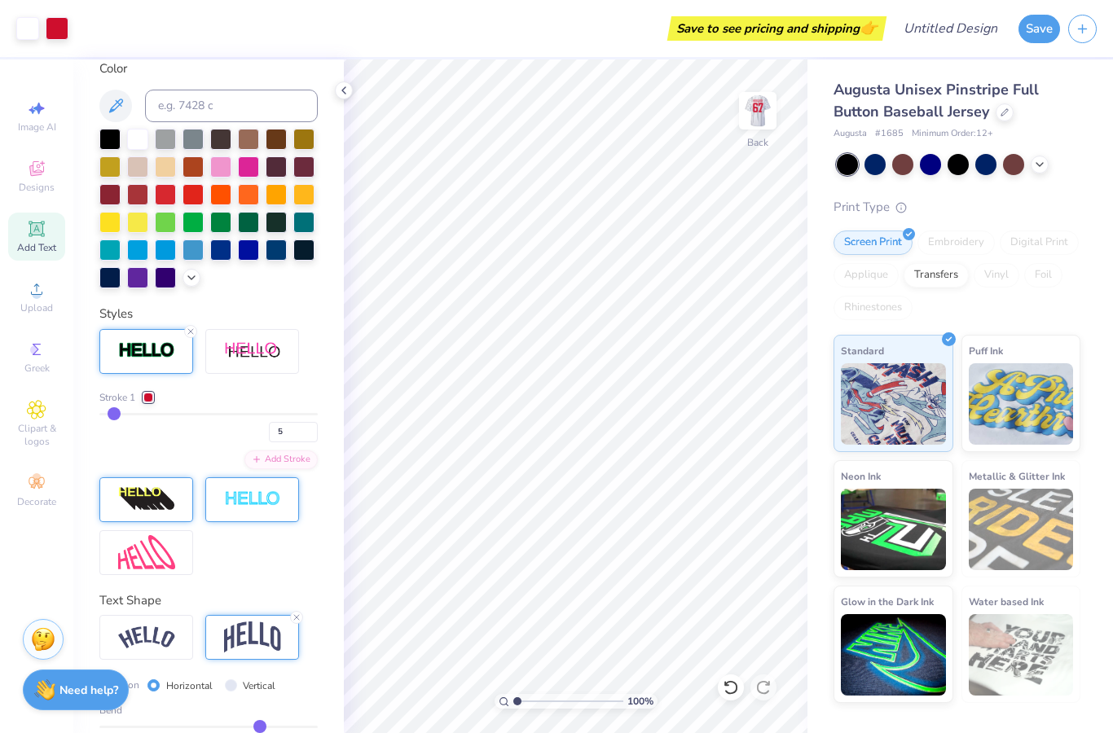
type input "4"
type input "3"
type input "2"
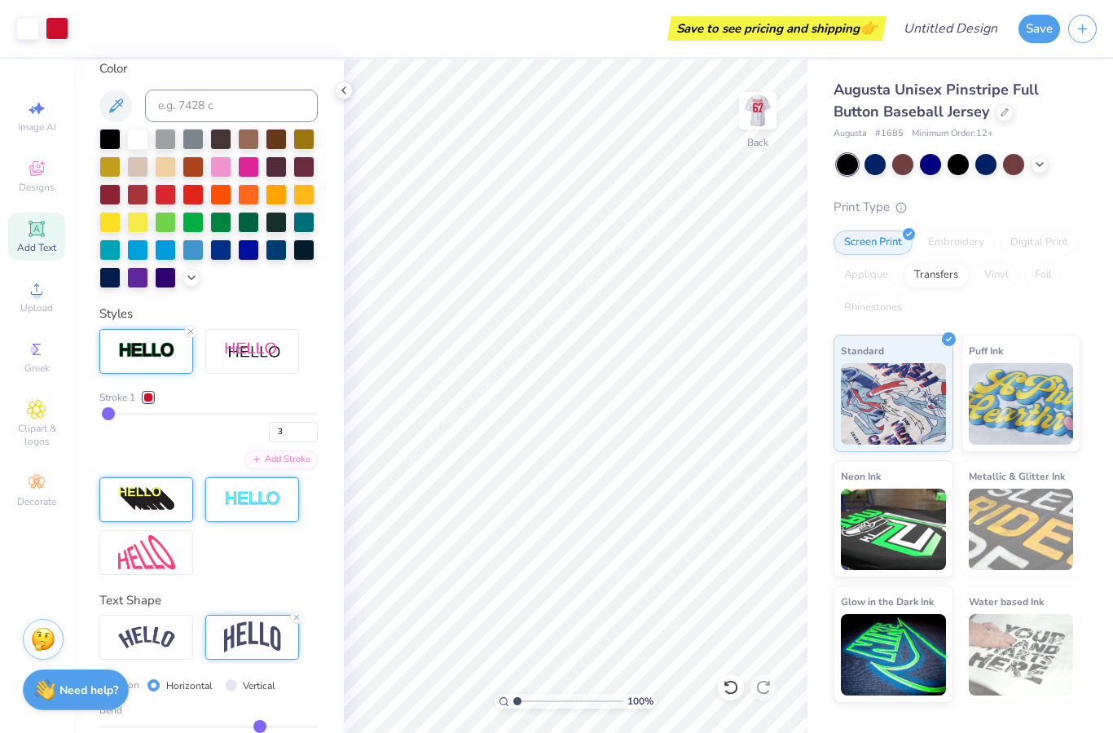
type input "2"
click at [108, 416] on input "range" at bounding box center [208, 414] width 218 height 2
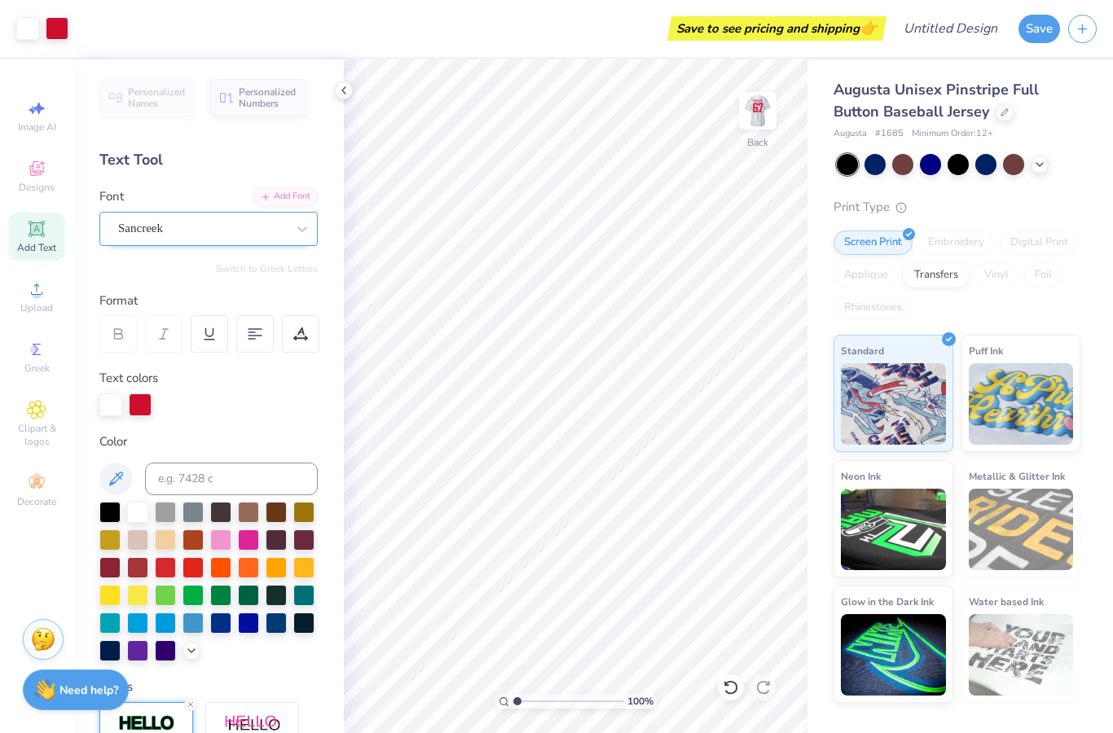
scroll to position [0, 0]
click at [47, 183] on span "Designs" at bounding box center [37, 187] width 36 height 13
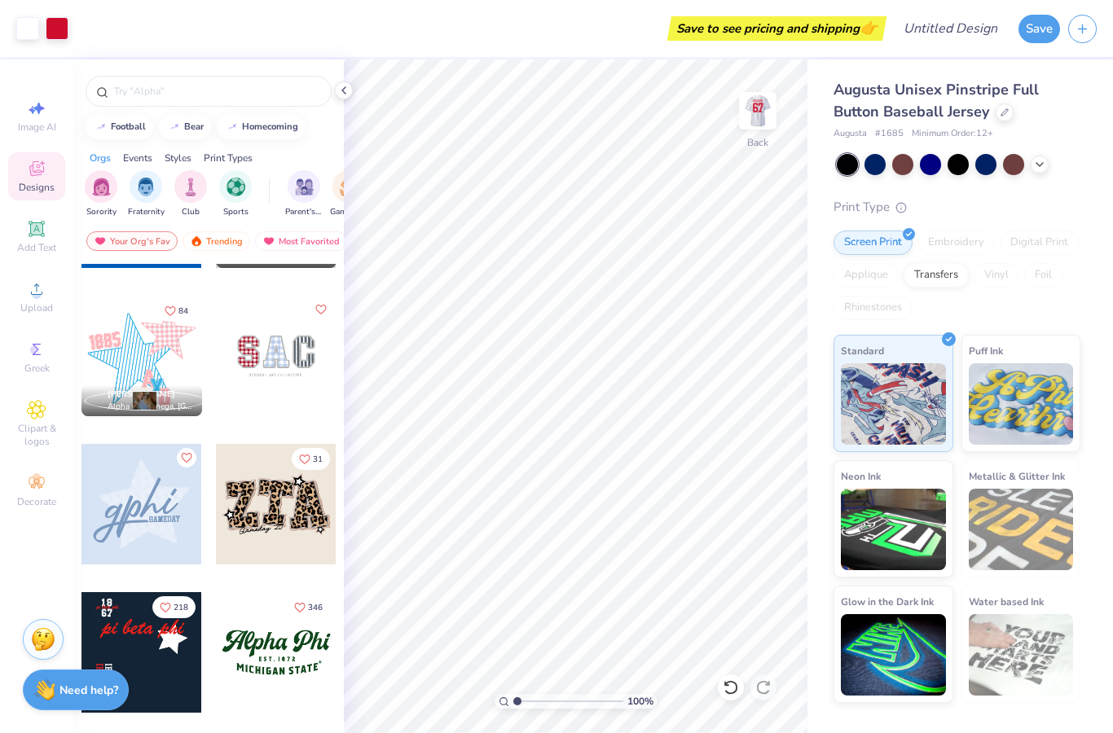
scroll to position [1256, 0]
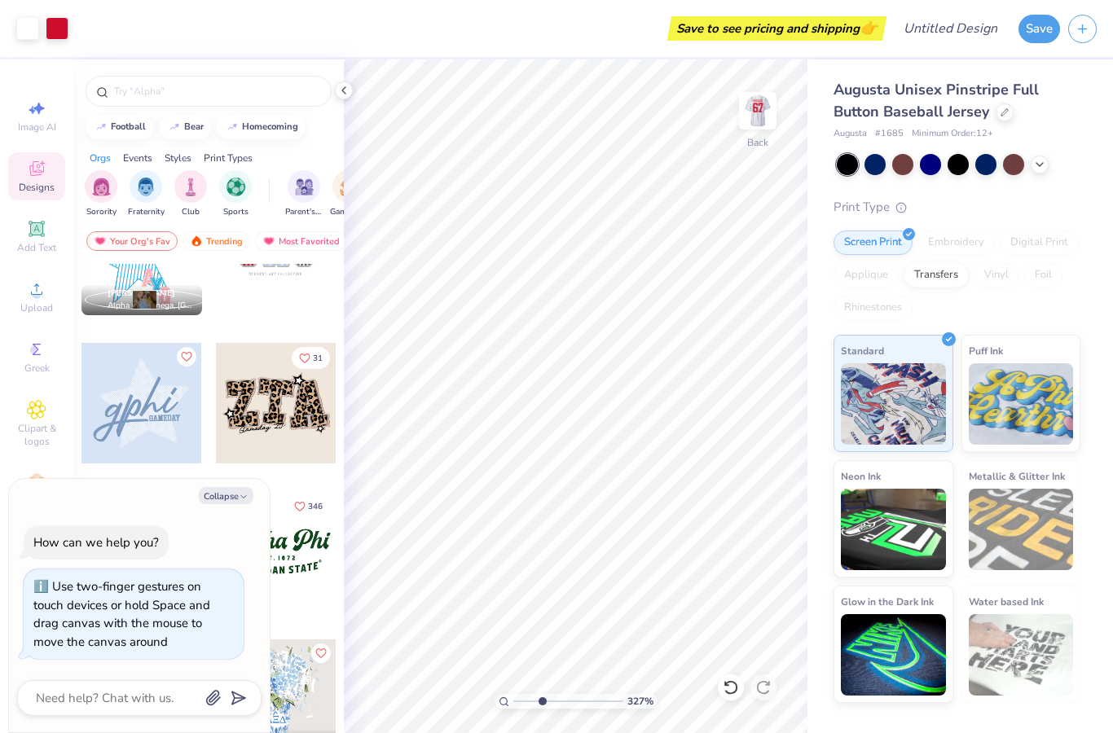
type input "3.42"
type textarea "x"
drag, startPoint x: 514, startPoint y: 704, endPoint x: 455, endPoint y: 700, distance: 59.6
type input "1"
click at [455, 700] on div "100 %" at bounding box center [576, 396] width 674 height 674
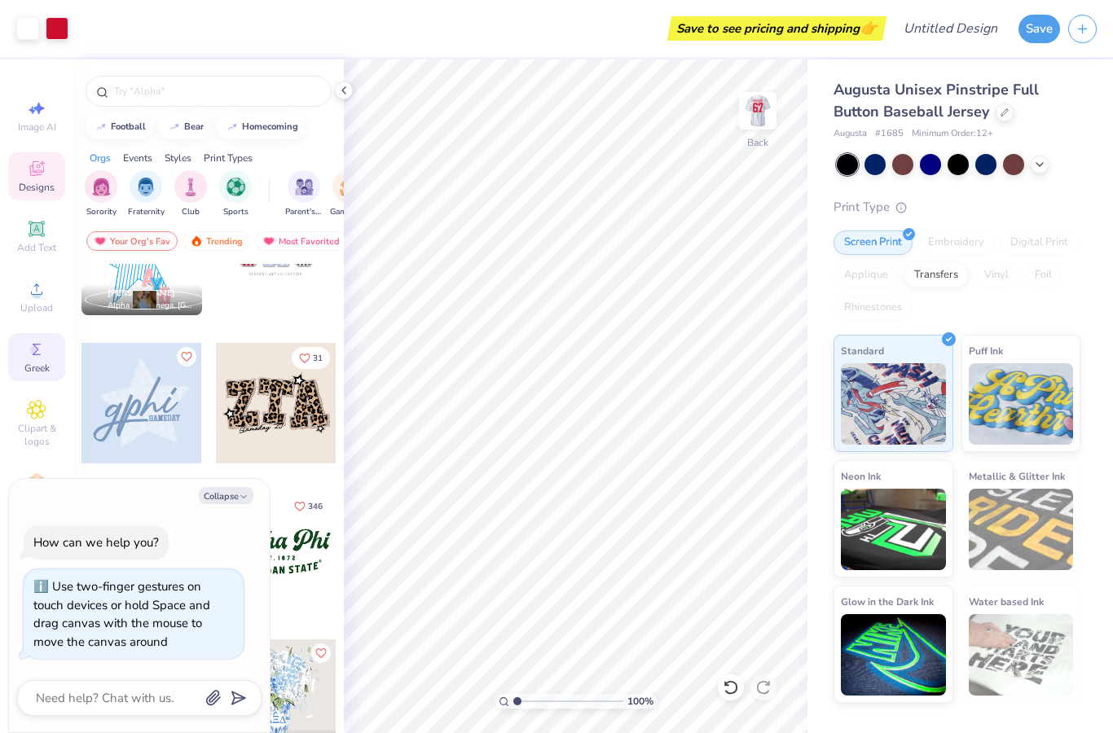
click at [33, 359] on icon at bounding box center [37, 350] width 20 height 20
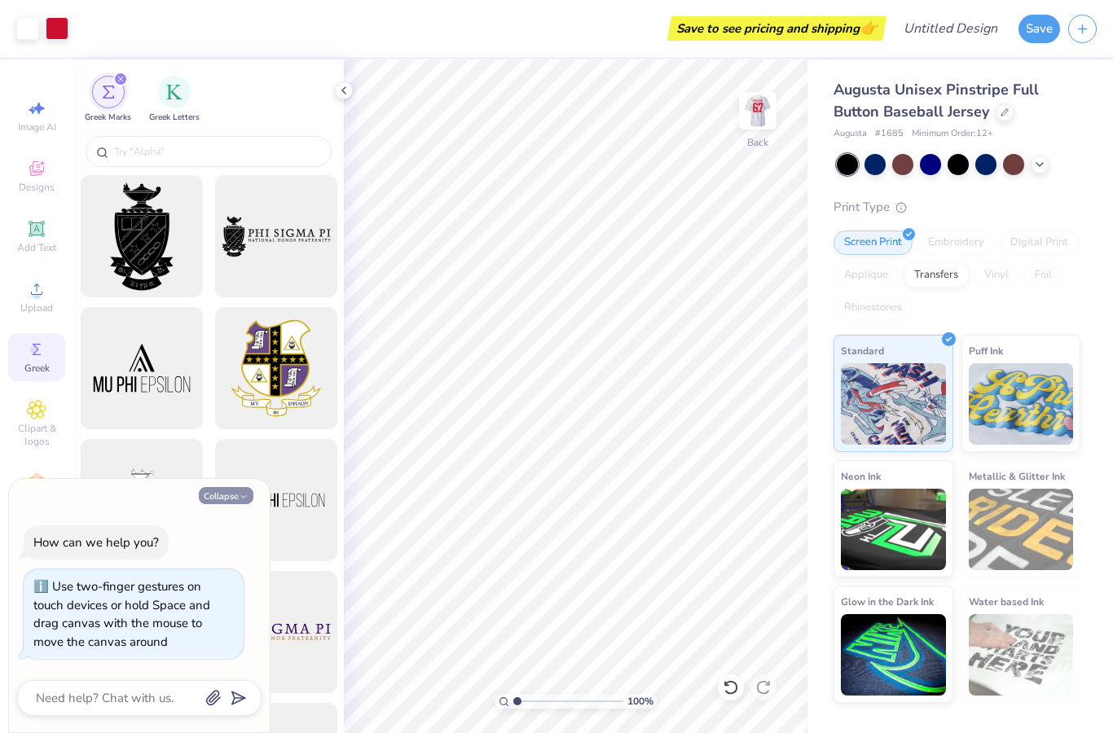
click at [227, 503] on button "Collapse" at bounding box center [226, 495] width 55 height 17
type textarea "x"
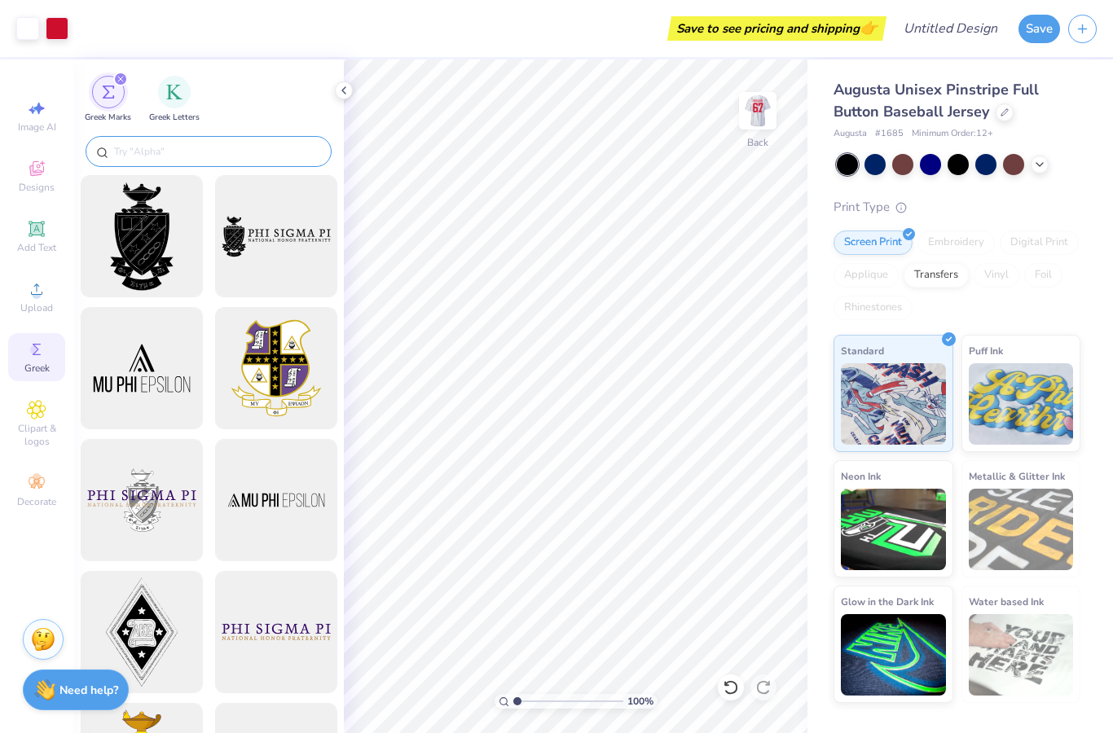
click at [157, 156] on input "text" at bounding box center [216, 151] width 209 height 16
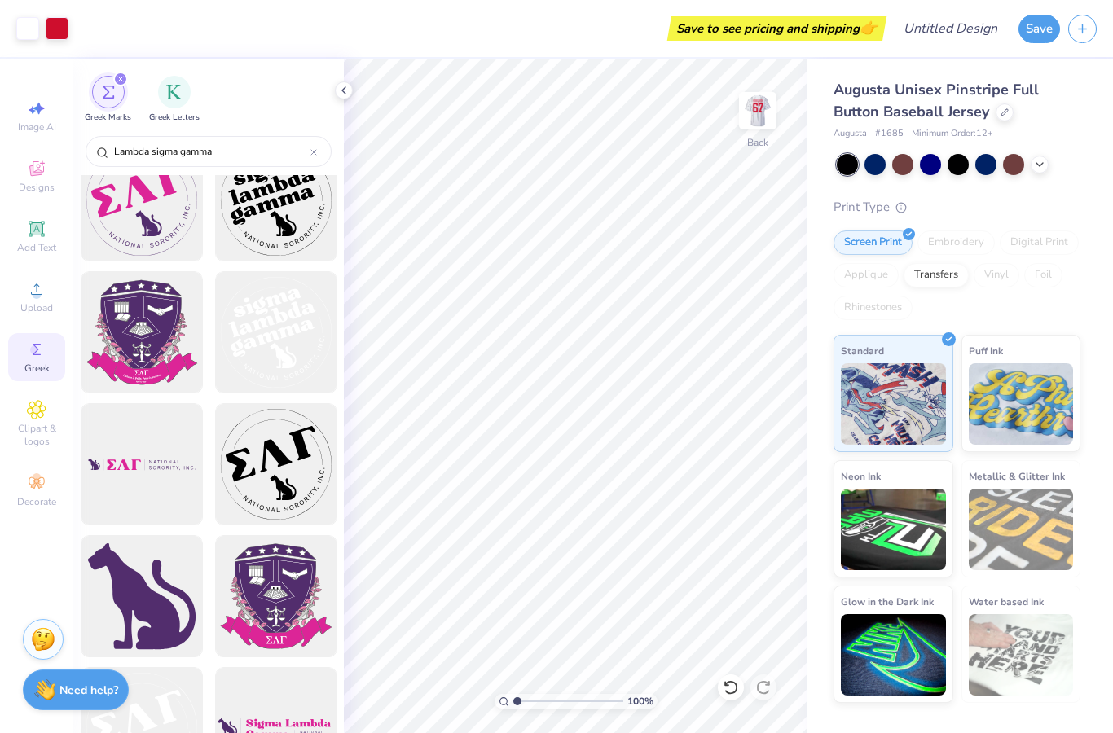
scroll to position [432, 0]
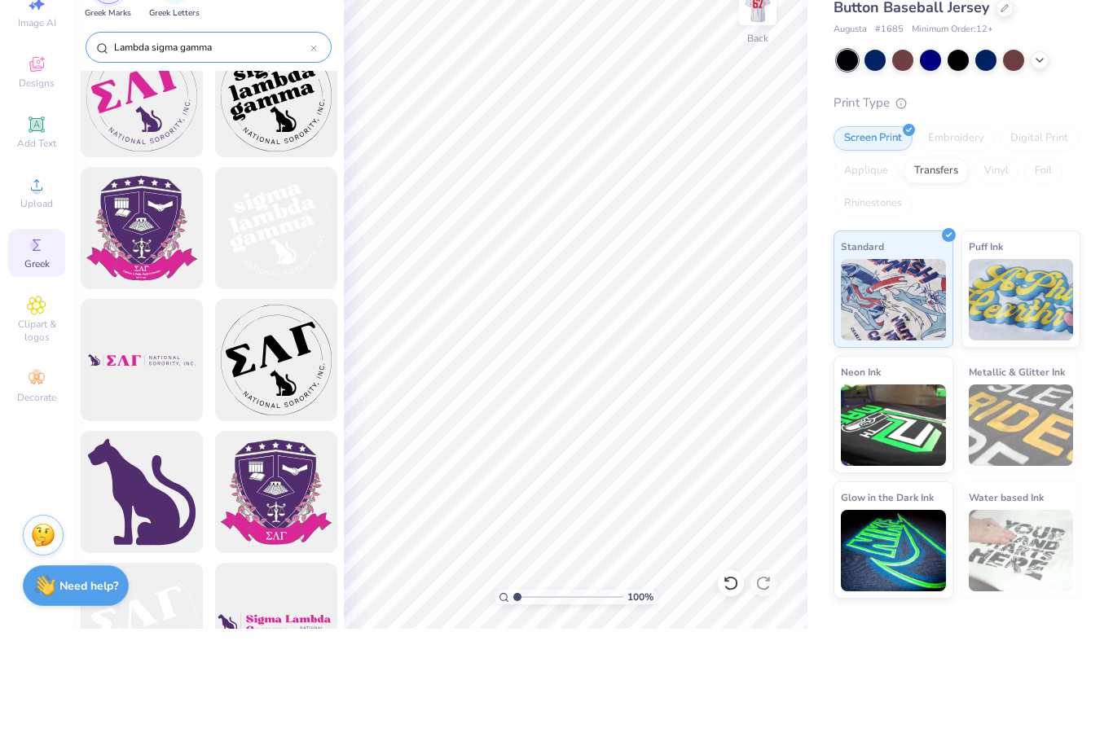
click at [317, 136] on div "Lambda sigma gamma" at bounding box center [209, 151] width 246 height 31
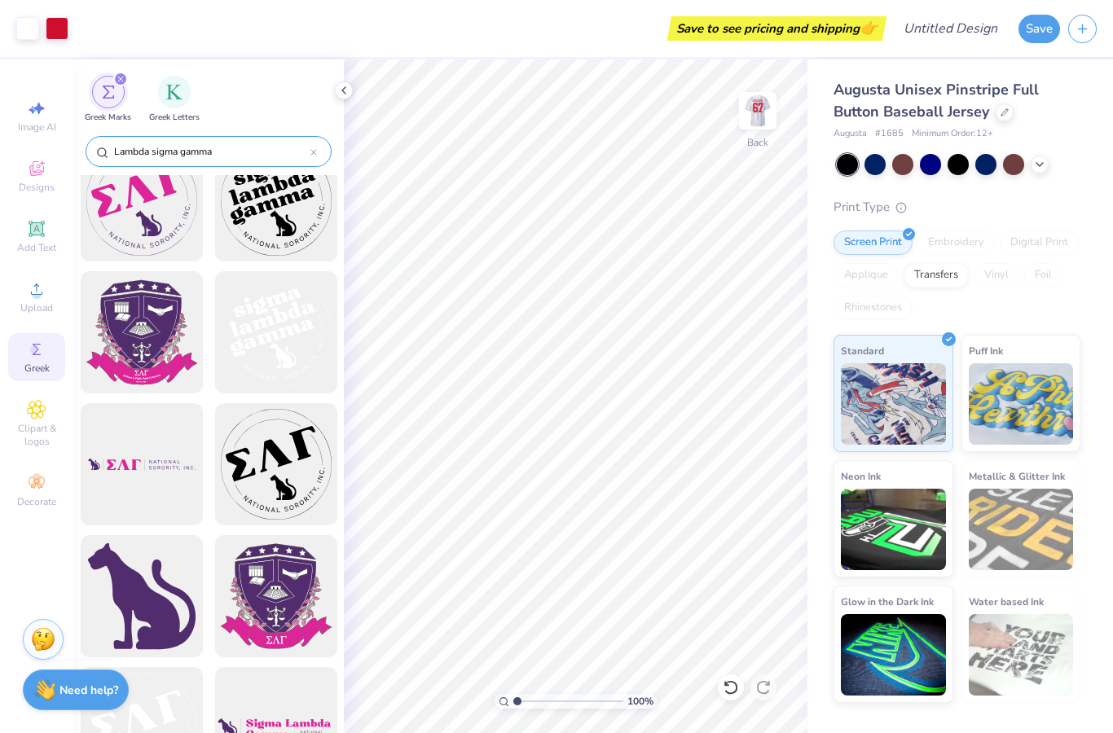
click at [169, 154] on input "Lambda sigma gamma" at bounding box center [211, 151] width 198 height 16
click at [169, 152] on input "Lambda sigma gamma" at bounding box center [211, 151] width 198 height 16
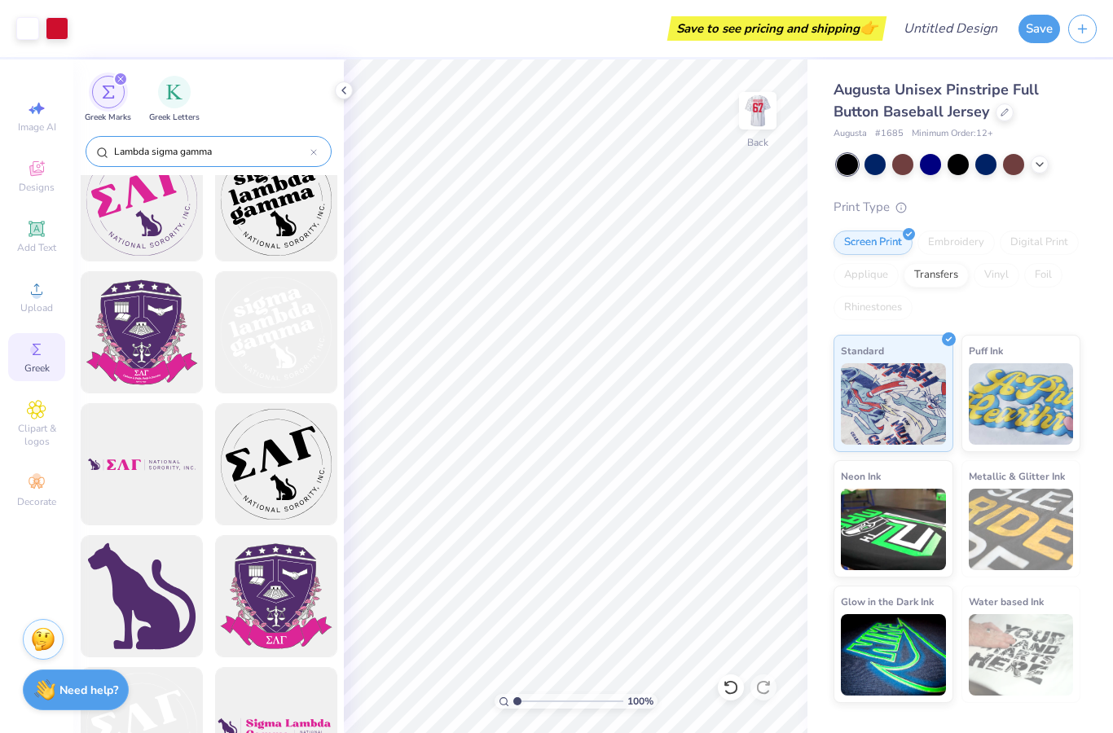
click at [169, 152] on input "Lambda sigma gamma" at bounding box center [211, 151] width 198 height 16
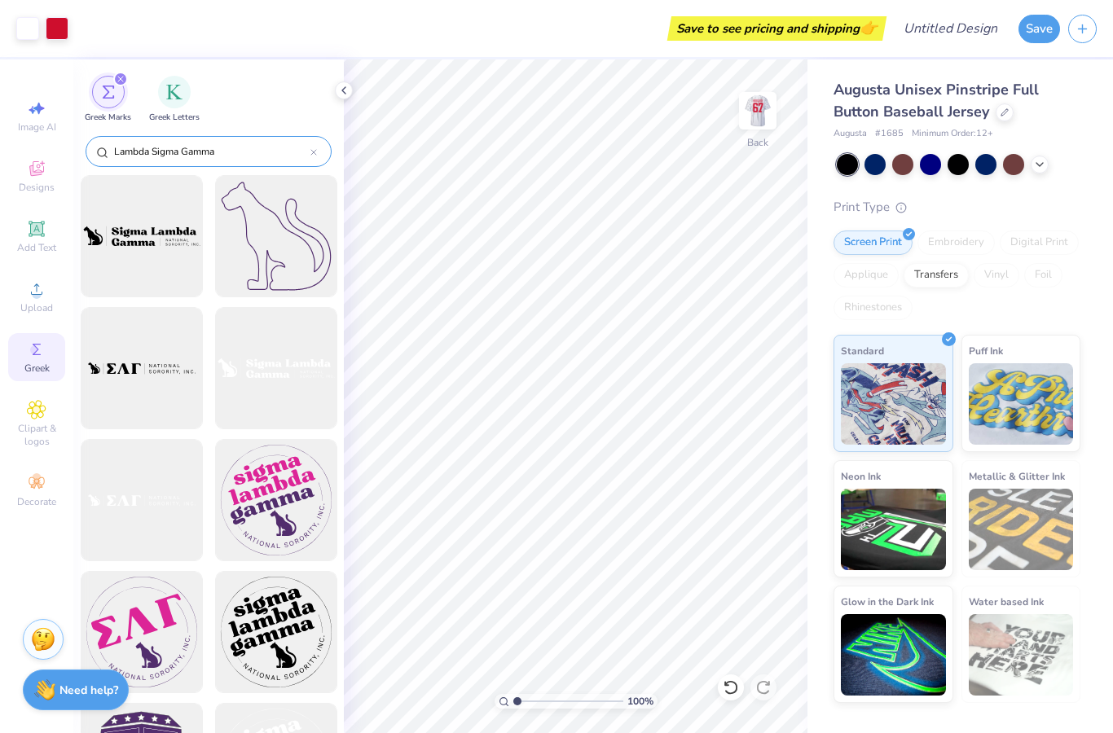
scroll to position [0, 0]
type input "Lambda Sigma Gamma"
click at [317, 153] on div "Lambda Sigma Gamma" at bounding box center [209, 151] width 246 height 31
click at [319, 158] on div "Lambda Sigma Gamma" at bounding box center [209, 151] width 246 height 31
click at [315, 152] on icon at bounding box center [313, 152] width 5 height 5
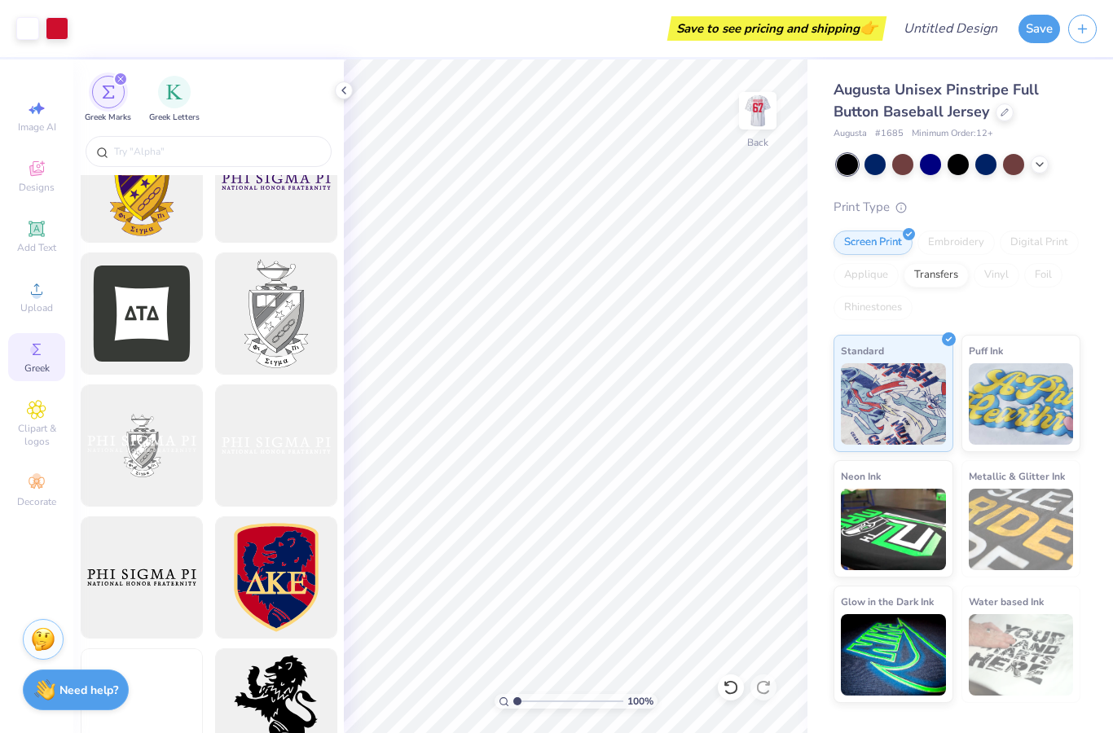
scroll to position [735, 0]
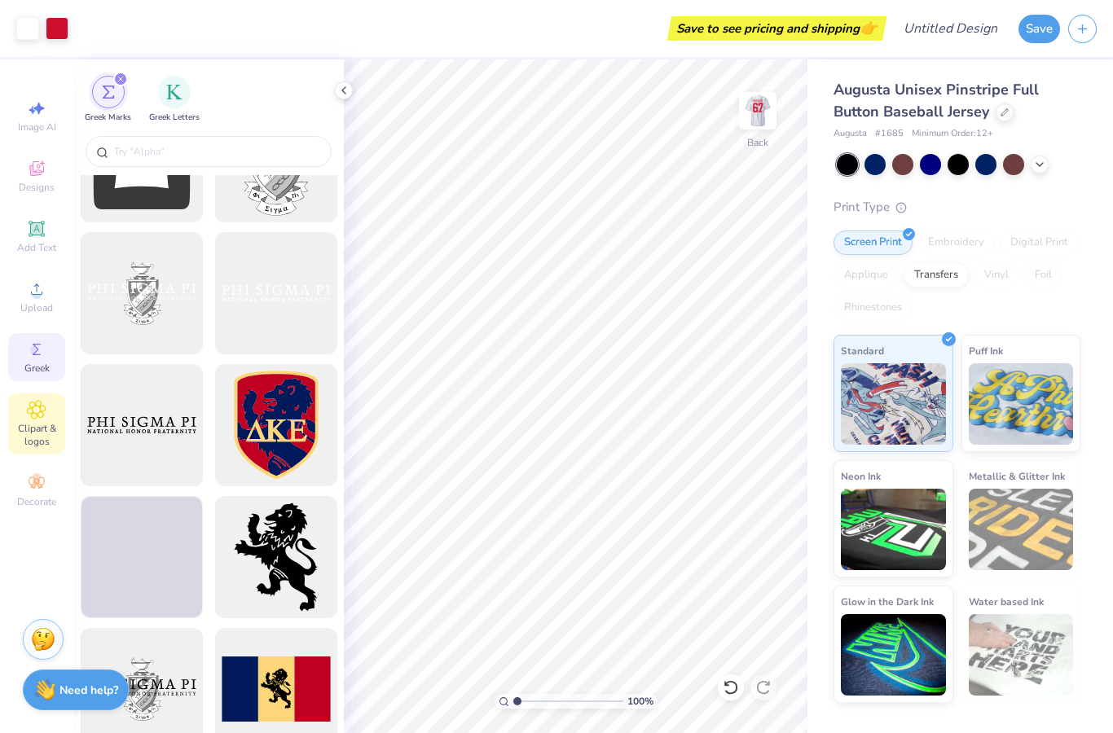
click at [30, 448] on span "Clipart & logos" at bounding box center [36, 435] width 57 height 26
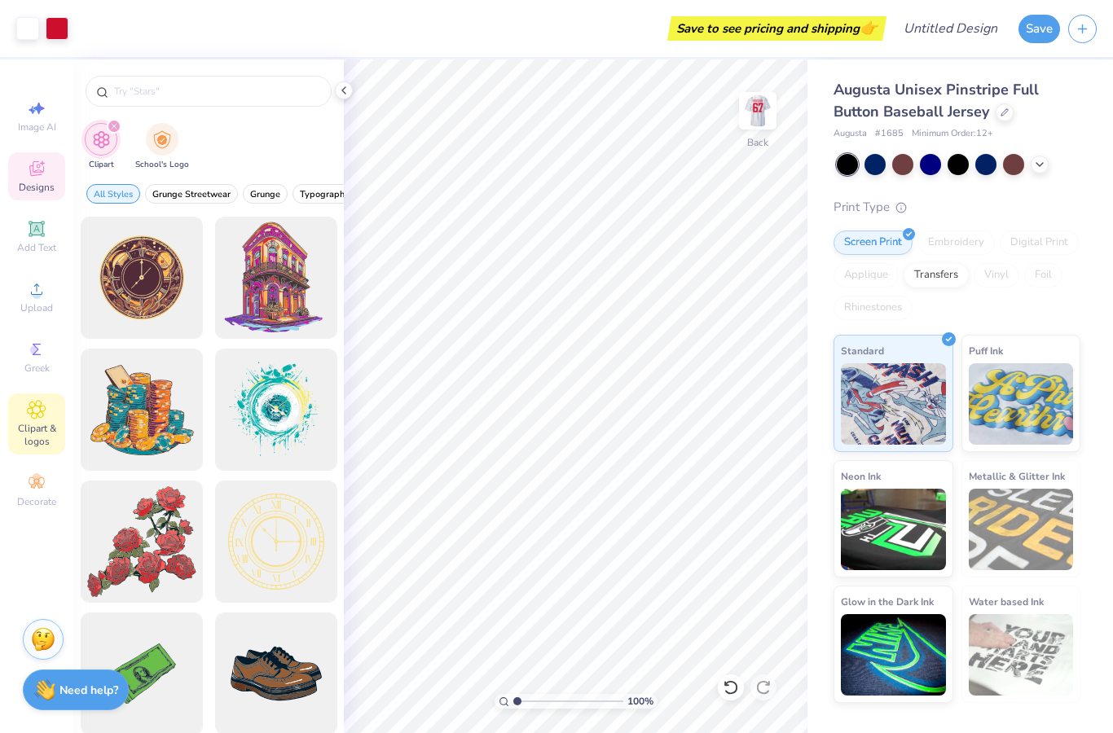
click at [53, 172] on div "Designs" at bounding box center [36, 176] width 57 height 48
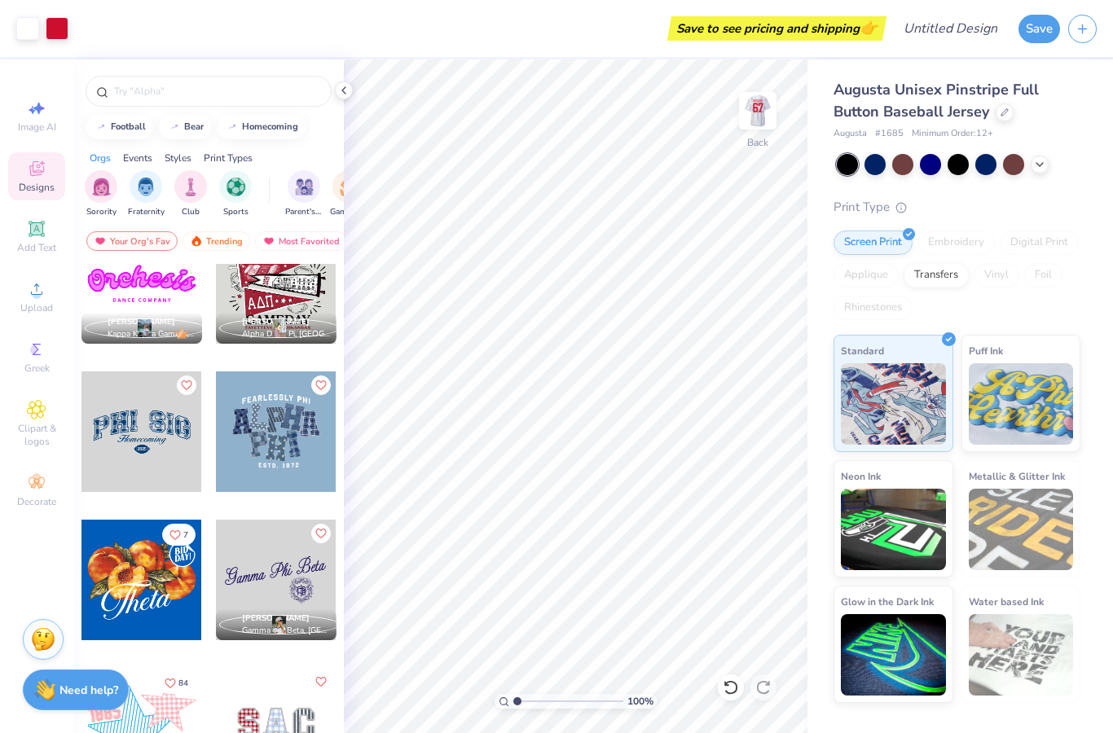
scroll to position [1292, 0]
